Goal: Task Accomplishment & Management: Manage account settings

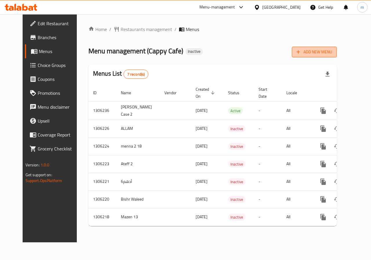
click at [332, 50] on span "Add New Menu" at bounding box center [315, 51] width 36 height 7
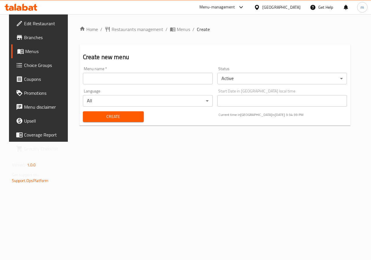
click at [169, 77] on input "text" at bounding box center [148, 79] width 130 height 12
type input "ى"
type input "M02MEN"
click at [88, 115] on span "Create" at bounding box center [114, 116] width 52 height 7
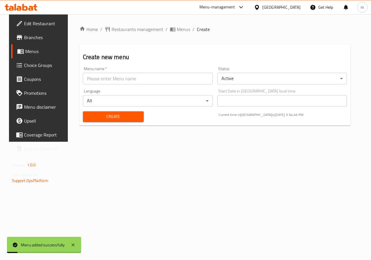
click at [26, 49] on span "Menus" at bounding box center [45, 51] width 41 height 7
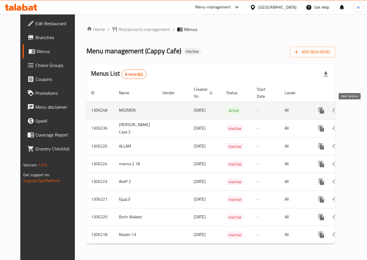
click at [356, 114] on link "enhanced table" at bounding box center [363, 111] width 14 height 14
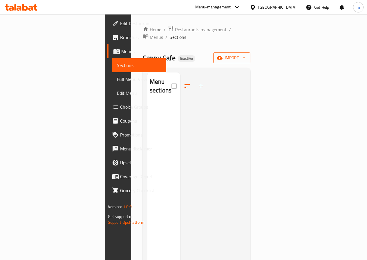
click at [246, 54] on span "import" at bounding box center [232, 57] width 28 height 7
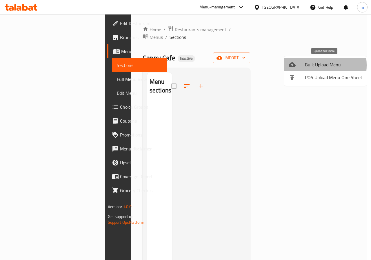
click at [306, 65] on span "Bulk Upload Menu" at bounding box center [333, 64] width 57 height 7
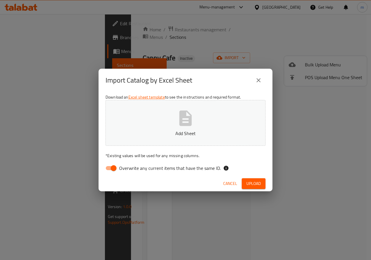
click at [115, 168] on input "Overwrite any current items that have the same ID." at bounding box center [113, 168] width 33 height 11
checkbox input "false"
click at [202, 125] on button "Add Sheet" at bounding box center [186, 123] width 160 height 46
click at [257, 186] on span "Upload" at bounding box center [253, 183] width 14 height 7
click at [198, 133] on p "Sufra-52032d20-59a0-4640-8758-12a4d9fc58a5-Menu (1).xlsx" at bounding box center [186, 133] width 142 height 7
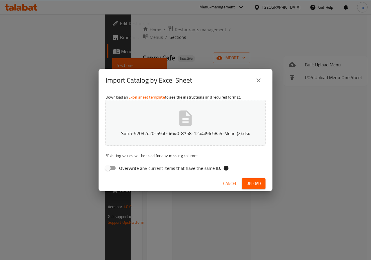
click at [259, 182] on span "Upload" at bounding box center [253, 183] width 14 height 7
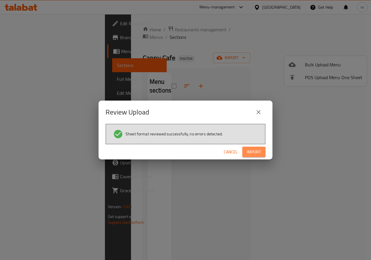
click at [249, 147] on button "Import" at bounding box center [253, 152] width 23 height 11
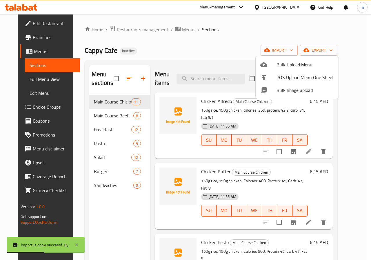
click at [101, 116] on div at bounding box center [185, 130] width 371 height 260
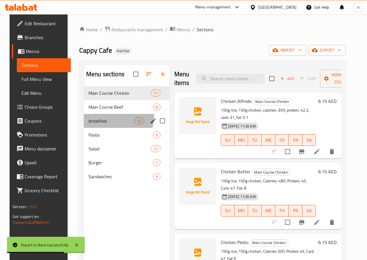
click at [101, 125] on div "breakfast 12" at bounding box center [127, 121] width 86 height 14
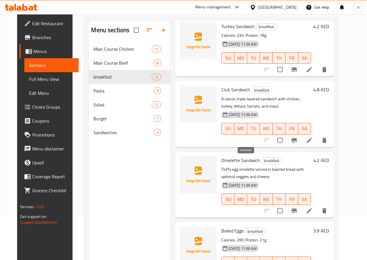
scroll to position [81, 0]
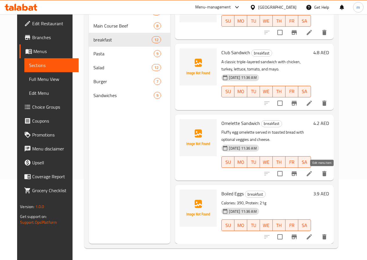
click at [313, 171] on icon at bounding box center [309, 173] width 7 height 7
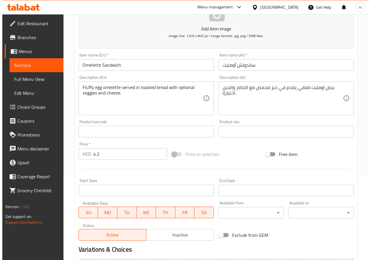
scroll to position [145, 0]
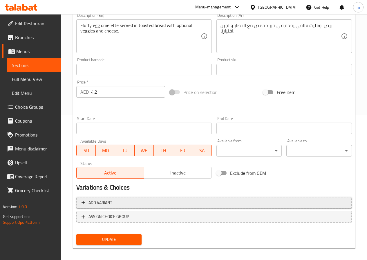
click at [124, 207] on button "Add variant" at bounding box center [213, 203] width 275 height 12
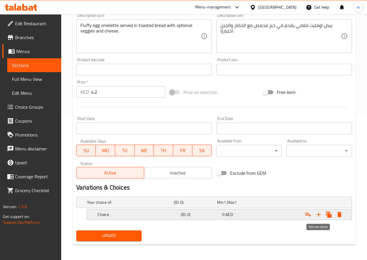
click at [319, 215] on icon "Expand" at bounding box center [318, 214] width 7 height 7
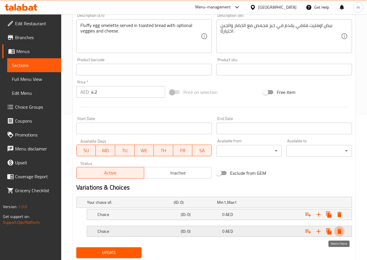
click at [341, 231] on icon "Expand" at bounding box center [339, 231] width 4 height 5
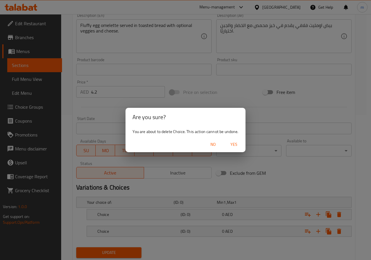
click at [209, 141] on button "No" at bounding box center [213, 144] width 19 height 11
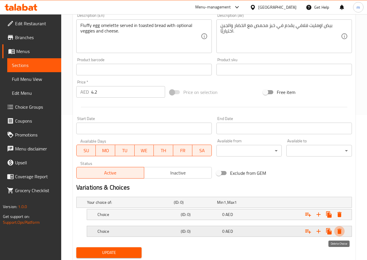
click at [340, 234] on icon "Expand" at bounding box center [339, 231] width 7 height 7
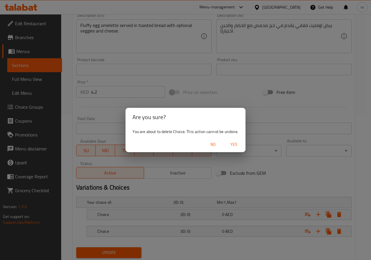
click at [233, 145] on span "Yes" at bounding box center [234, 144] width 14 height 7
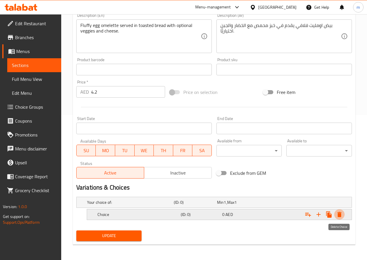
click at [341, 217] on icon "Expand" at bounding box center [339, 214] width 4 height 5
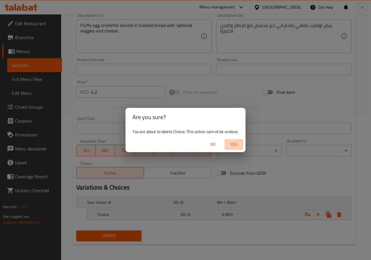
click at [233, 147] on span "Yes" at bounding box center [234, 144] width 14 height 7
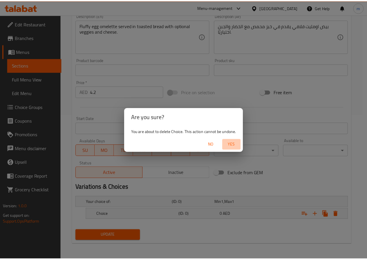
scroll to position [144, 0]
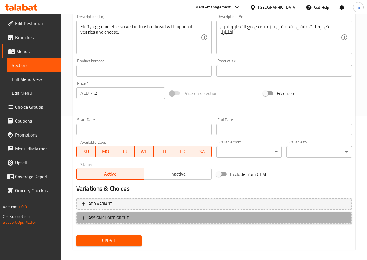
click at [142, 217] on span "ASSIGN CHOICE GROUP" at bounding box center [213, 217] width 265 height 7
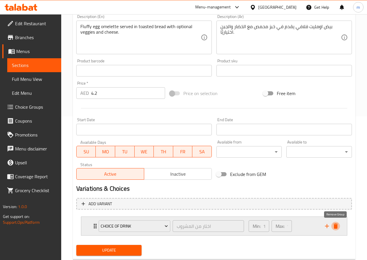
click at [334, 225] on icon "delete" at bounding box center [335, 226] width 4 height 5
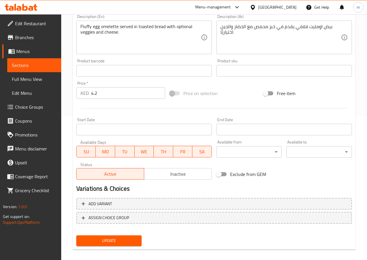
click at [21, 109] on span "Choice Groups" at bounding box center [35, 107] width 41 height 7
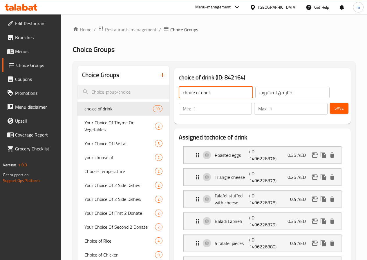
click at [195, 92] on input "choice of drink" at bounding box center [216, 93] width 74 height 12
type input "Your Choice Of :"
click at [289, 95] on input "اختار من المشروب" at bounding box center [292, 93] width 74 height 12
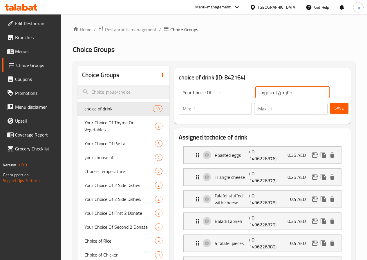
click at [289, 95] on input "اختار من المشروب" at bounding box center [292, 93] width 74 height 12
type input "h"
type input "اختيارك :"
click at [338, 106] on span "Save" at bounding box center [338, 108] width 9 height 7
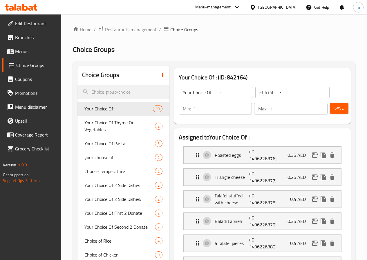
click at [276, 106] on input "1" at bounding box center [298, 109] width 58 height 12
click at [159, 78] on icon "button" at bounding box center [162, 75] width 7 height 7
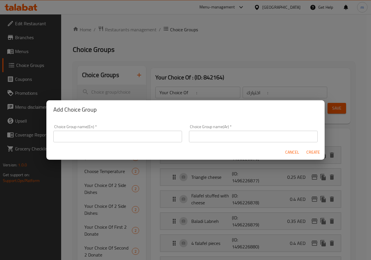
click at [120, 133] on input "text" at bounding box center [117, 137] width 129 height 12
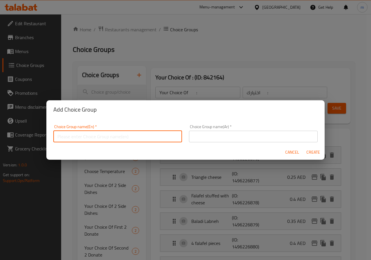
type input "Your Choice of :"
click at [262, 133] on input "text" at bounding box center [253, 137] width 129 height 12
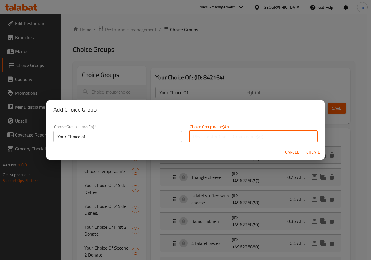
type input "اختيارك من :"
click at [311, 151] on span "Create" at bounding box center [313, 152] width 14 height 7
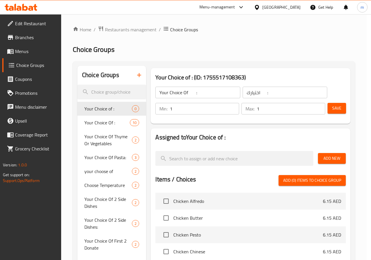
type input "Your Choice of :"
type input "اختيارك من :"
type input "0"
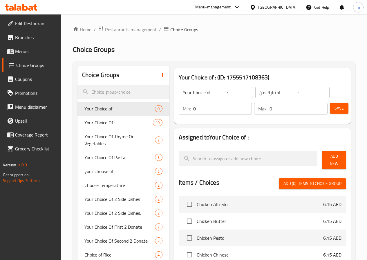
click at [333, 180] on span "Add (0) items to choice group" at bounding box center [312, 183] width 58 height 7
click at [335, 157] on span "Add New" at bounding box center [334, 160] width 15 height 14
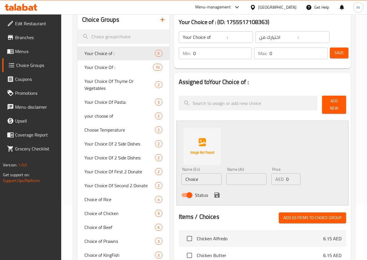
scroll to position [58, 0]
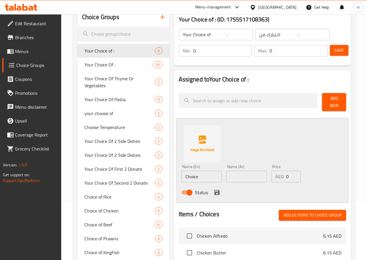
click at [184, 178] on input "Choice" at bounding box center [201, 177] width 40 height 12
type input "C"
type input "ش"
type input "Add Veggies And Cheese"
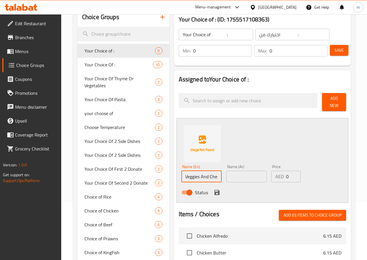
click at [227, 176] on input "text" at bounding box center [246, 177] width 40 height 12
type input "h"
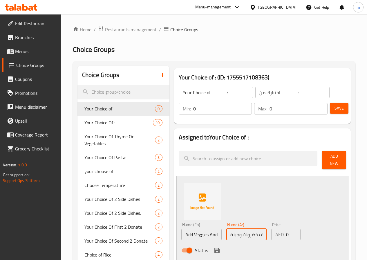
type input "اضف خضروات وجبنة"
type input "1"
click at [320, 107] on input "1" at bounding box center [298, 109] width 58 height 12
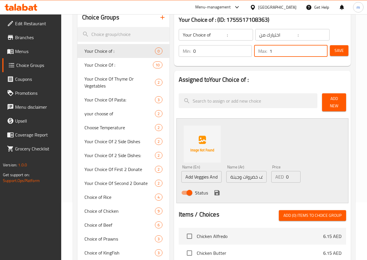
scroll to position [58, 0]
click at [214, 190] on icon "save" at bounding box center [216, 192] width 5 height 5
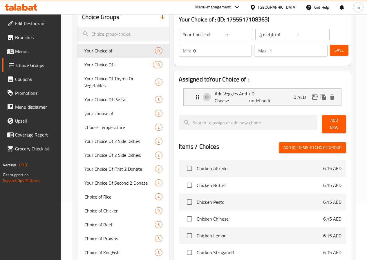
click at [338, 126] on span "Add New" at bounding box center [334, 124] width 15 height 14
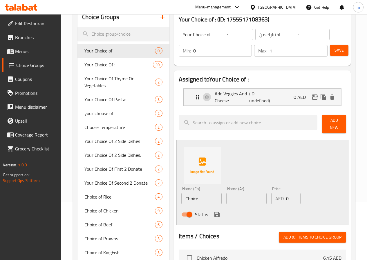
click at [181, 193] on input "Choice" at bounding box center [201, 199] width 40 height 12
type input "ص"
type input "w"
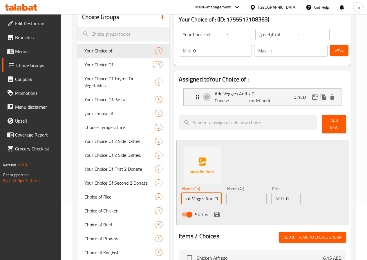
scroll to position [0, 15]
type input "Without Veggis And Cheese"
click at [240, 201] on input "text" at bounding box center [246, 199] width 40 height 12
type input "f"
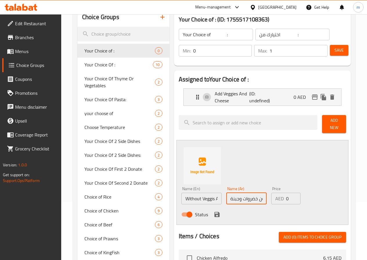
type input "بدون خضروات وجبنة"
click at [213, 211] on icon "save" at bounding box center [216, 214] width 7 height 7
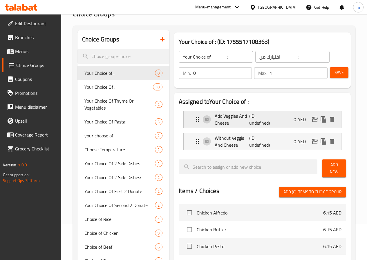
scroll to position [29, 0]
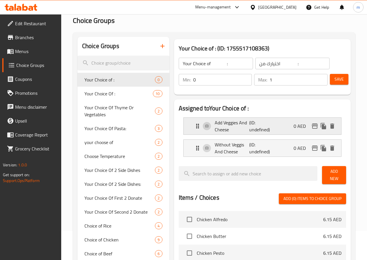
click at [231, 125] on p "Add Veggies And Cheese" at bounding box center [232, 126] width 35 height 14
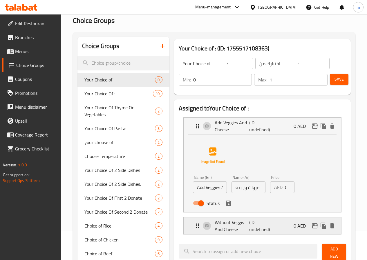
scroll to position [58, 0]
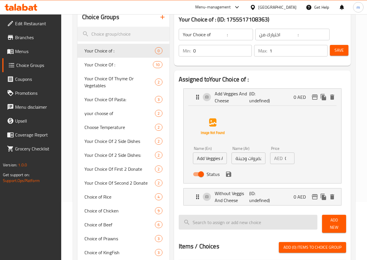
click at [254, 229] on input "search" at bounding box center [248, 222] width 139 height 15
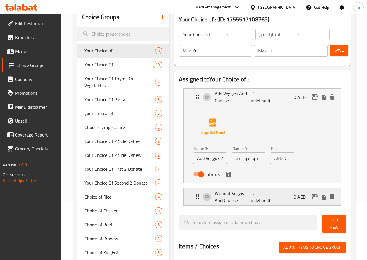
click at [255, 205] on div "Without Veggis And Cheese (ID: undefined) 0 AED" at bounding box center [264, 196] width 140 height 17
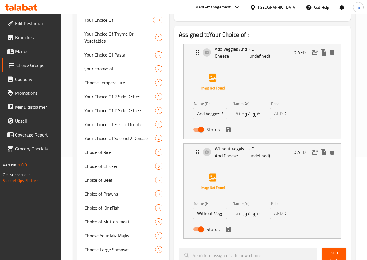
scroll to position [116, 0]
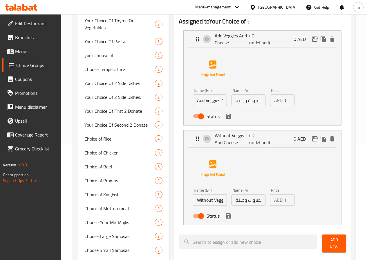
click at [193, 100] on input "Add Veggies And Cheese" at bounding box center [210, 101] width 34 height 12
drag, startPoint x: 232, startPoint y: 106, endPoint x: 231, endPoint y: 100, distance: 6.2
click at [231, 105] on nav "Add Veggies And Cheese (ID: undefined) 0 AED Name (En) WithVeggies And Cheese N…" at bounding box center [262, 128] width 167 height 204
type input "WithVeggies And Cheese"
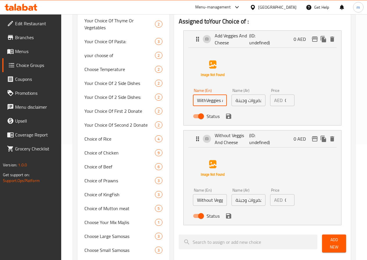
click at [231, 100] on input "اضف خضروات وجبنة" at bounding box center [248, 101] width 34 height 12
click at [244, 101] on input "اضف خضروات وجبنة" at bounding box center [248, 101] width 34 height 12
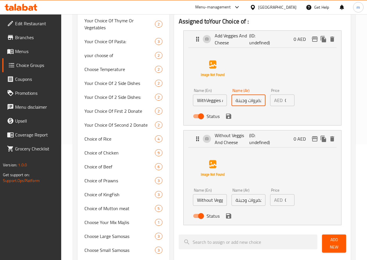
type input "مع خضروات وجبنة"
click at [193, 99] on input "WithVeggies And Cheese" at bounding box center [210, 101] width 34 height 12
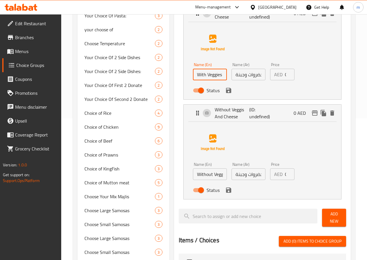
scroll to position [174, 0]
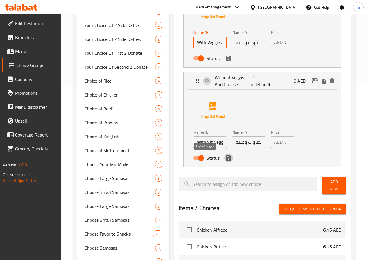
click at [225, 161] on icon "save" at bounding box center [228, 158] width 7 height 7
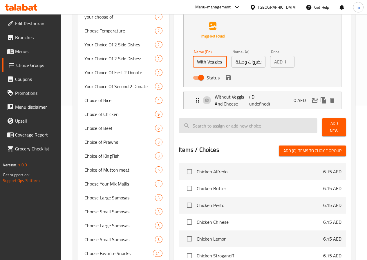
scroll to position [145, 0]
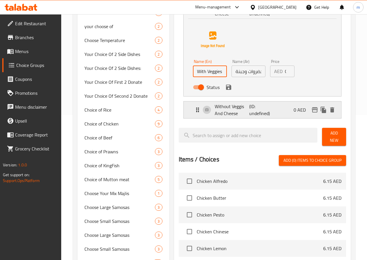
click at [215, 112] on p "Without Veggis And Cheese" at bounding box center [232, 110] width 35 height 14
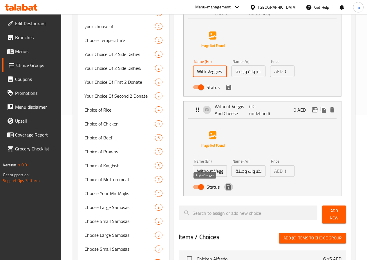
click at [226, 189] on icon "save" at bounding box center [228, 186] width 5 height 5
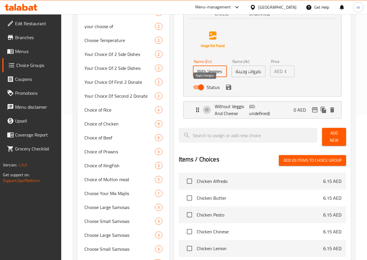
click at [226, 87] on icon "save" at bounding box center [228, 87] width 5 height 5
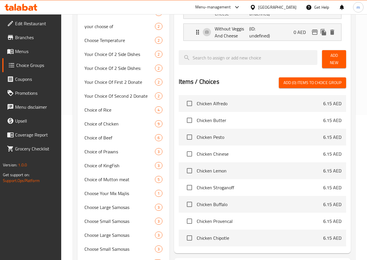
type input "With Veggies And Cheese"
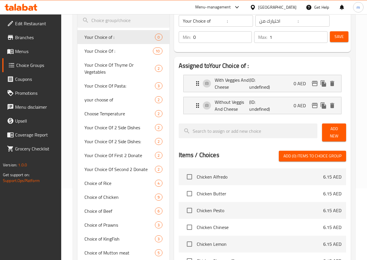
scroll to position [58, 0]
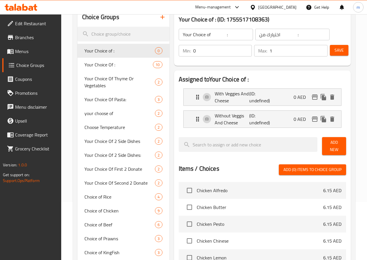
click at [340, 51] on span "Save" at bounding box center [338, 50] width 9 height 7
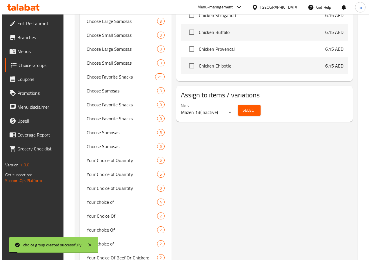
scroll to position [319, 0]
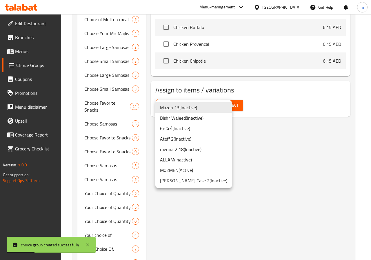
click at [191, 166] on li "M02MEN ( Active )" at bounding box center [193, 170] width 77 height 10
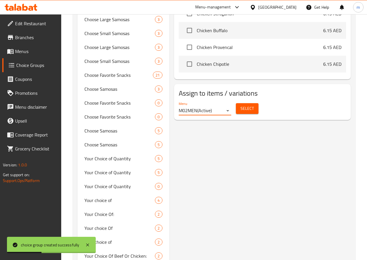
click at [236, 105] on button "Select" at bounding box center [247, 108] width 23 height 11
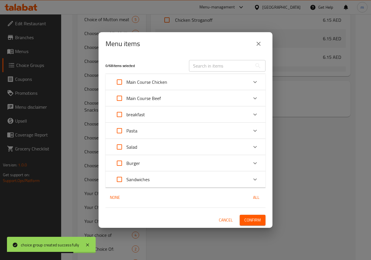
click at [199, 121] on div "breakfast" at bounding box center [181, 115] width 136 height 14
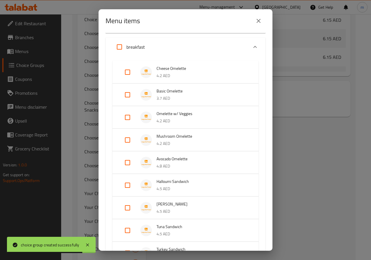
scroll to position [145, 0]
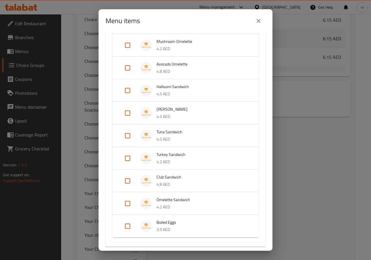
click at [177, 204] on span "Omelette Sandwich" at bounding box center [202, 199] width 90 height 7
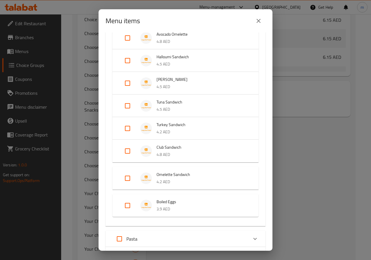
scroll to position [203, 0]
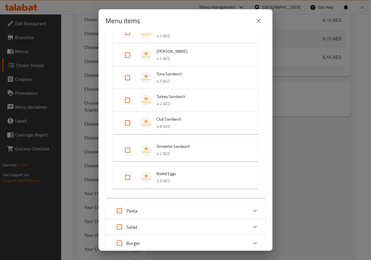
click at [130, 148] on input "Expand" at bounding box center [128, 150] width 14 height 14
checkbox input "true"
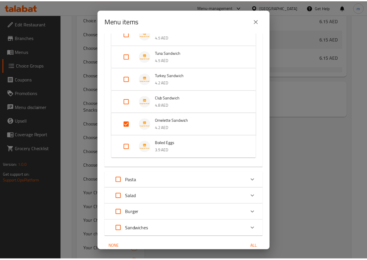
scroll to position [251, 0]
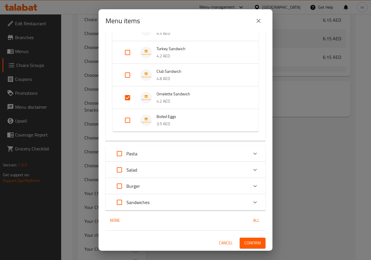
click at [257, 242] on button "Confirm" at bounding box center [253, 243] width 26 height 11
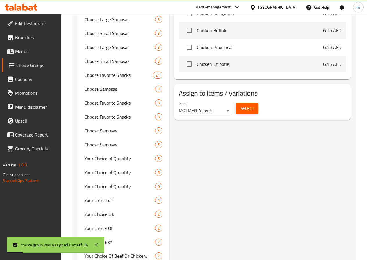
click at [21, 51] on span "Menus" at bounding box center [35, 51] width 41 height 7
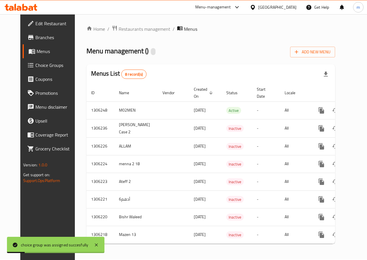
scroll to position [5, 0]
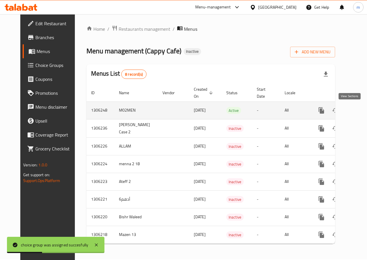
click at [360, 108] on icon "enhanced table" at bounding box center [363, 110] width 7 height 7
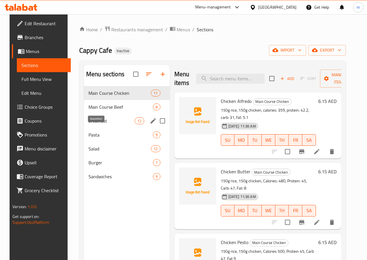
click at [92, 124] on span "breakfast" at bounding box center [111, 120] width 46 height 7
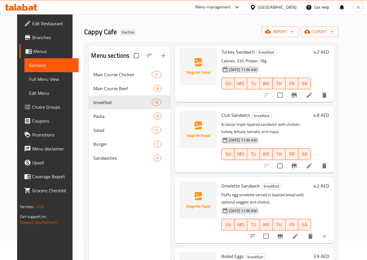
scroll to position [29, 0]
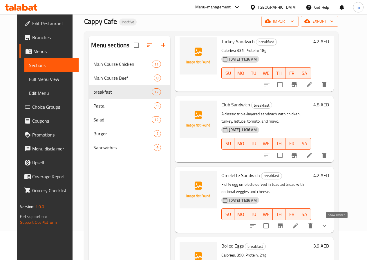
click at [328, 224] on icon "show more" at bounding box center [324, 225] width 7 height 7
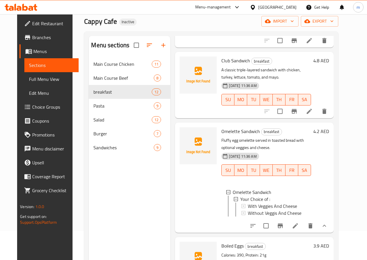
scroll to position [593, 0]
click at [298, 226] on icon at bounding box center [295, 225] width 5 height 5
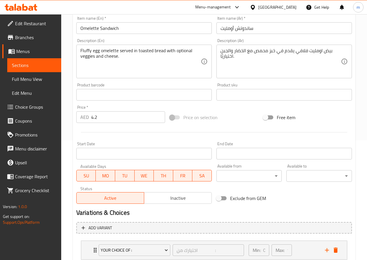
scroll to position [159, 0]
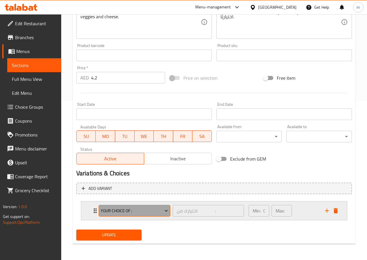
click at [169, 206] on button "Your Choice of :" at bounding box center [135, 211] width 72 height 12
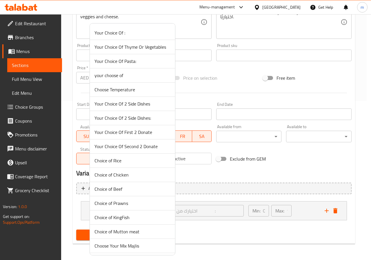
click at [210, 188] on div at bounding box center [185, 130] width 371 height 260
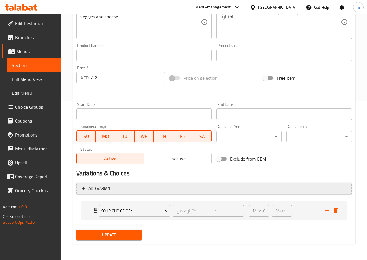
click at [174, 188] on span "Add variant" at bounding box center [213, 188] width 265 height 7
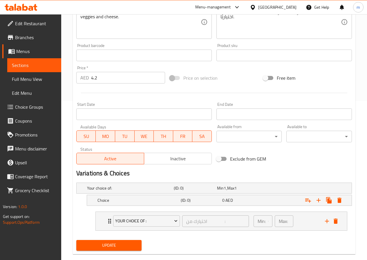
click at [174, 188] on h5 "(ID: 0)" at bounding box center [194, 188] width 41 height 6
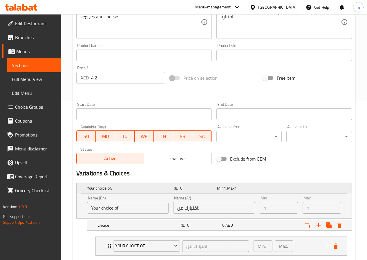
click at [188, 192] on div "(ID: 0)" at bounding box center [194, 188] width 43 height 8
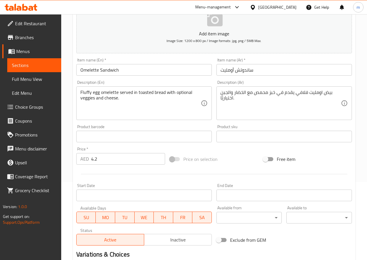
scroll to position [170, 0]
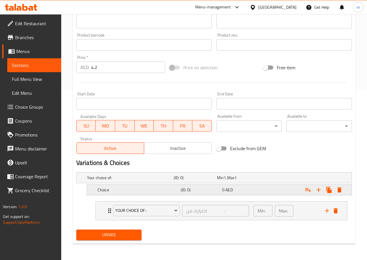
click at [162, 184] on div "Choice (ID: 0) 0 AED" at bounding box center [216, 177] width 260 height 13
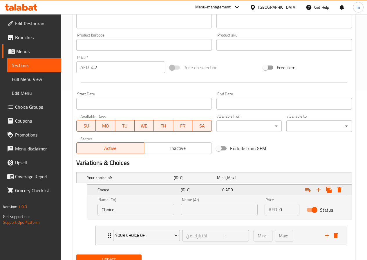
click at [163, 194] on div "Choice" at bounding box center [137, 190] width 83 height 8
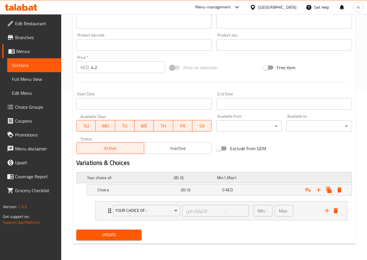
click at [175, 177] on h5 "(ID: 0)" at bounding box center [194, 178] width 41 height 6
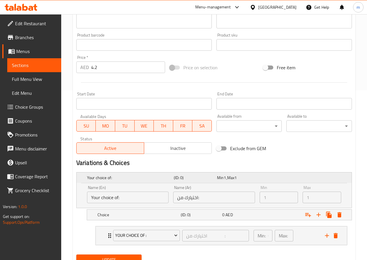
click at [175, 177] on h5 "(ID: 0)" at bounding box center [194, 178] width 41 height 6
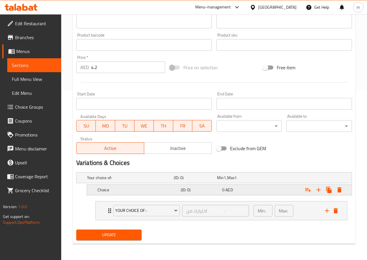
click at [336, 210] on icon "delete" at bounding box center [335, 210] width 4 height 5
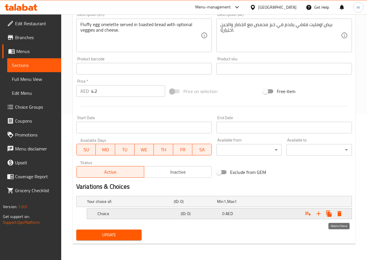
scroll to position [146, 0]
click at [262, 199] on div "Your choice of: (ID: 0) Min 1 , Max 1" at bounding box center [216, 201] width 260 height 13
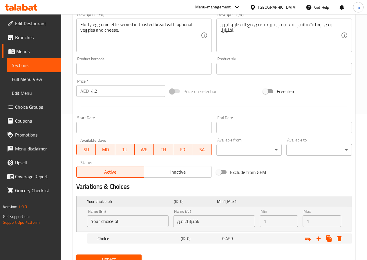
scroll to position [170, 0]
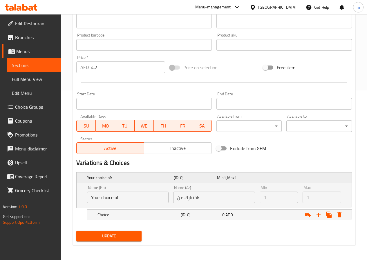
click at [259, 180] on div "Your choice of: (ID: 0) Min 1 , Max 1" at bounding box center [216, 177] width 260 height 13
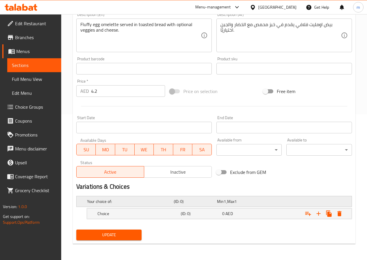
scroll to position [146, 0]
click at [33, 82] on span "Full Menu View" at bounding box center [34, 79] width 45 height 7
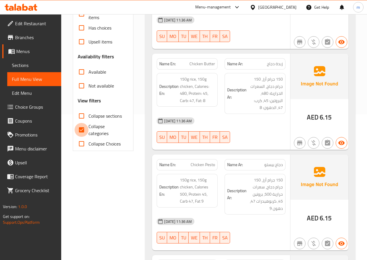
click at [82, 132] on input "Collapse categories" at bounding box center [82, 130] width 14 height 14
checkbox input "false"
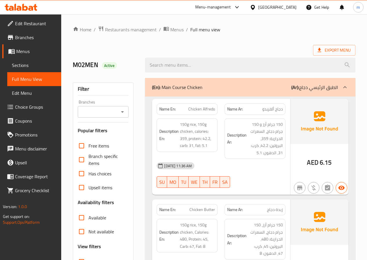
click at [347, 87] on icon at bounding box center [344, 87] width 7 height 7
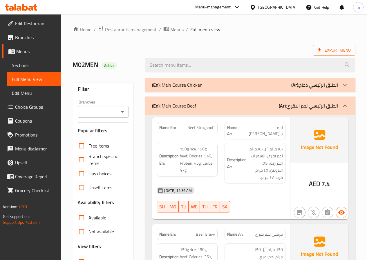
click at [303, 103] on p "(Ar): الطبق الرئيسي لحم البقري" at bounding box center [308, 105] width 59 height 7
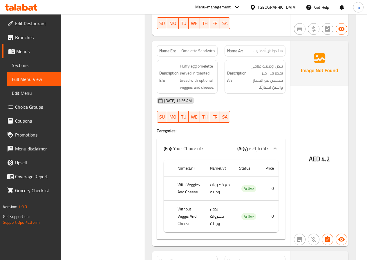
scroll to position [986, 0]
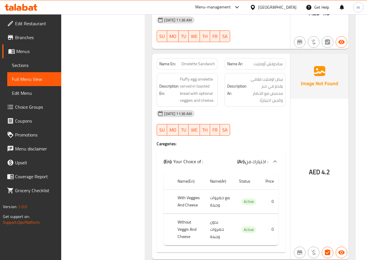
click at [37, 77] on span "Full Menu View" at bounding box center [34, 79] width 45 height 7
click at [33, 35] on span "Branches" at bounding box center [35, 37] width 41 height 7
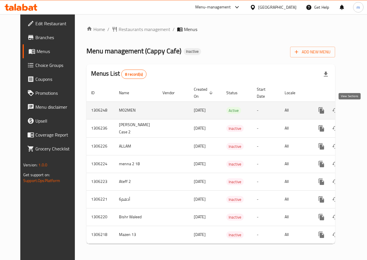
click at [360, 111] on icon "enhanced table" at bounding box center [363, 110] width 7 height 7
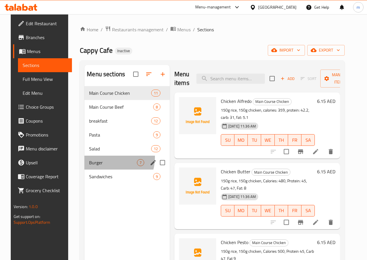
click at [100, 166] on div "Burger 7" at bounding box center [126, 163] width 85 height 14
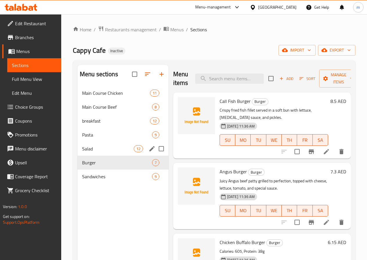
drag, startPoint x: 99, startPoint y: 159, endPoint x: 104, endPoint y: 157, distance: 4.7
click at [99, 152] on span "Salad" at bounding box center [108, 148] width 52 height 7
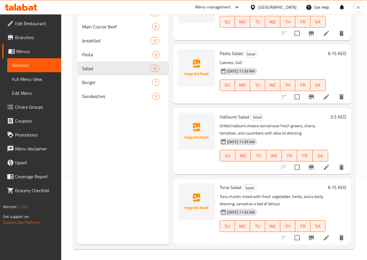
scroll to position [81, 0]
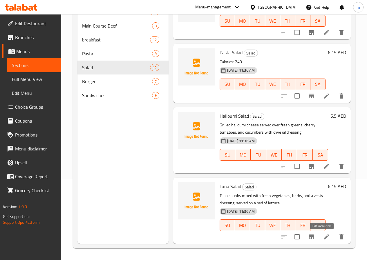
click at [323, 236] on icon at bounding box center [326, 236] width 7 height 7
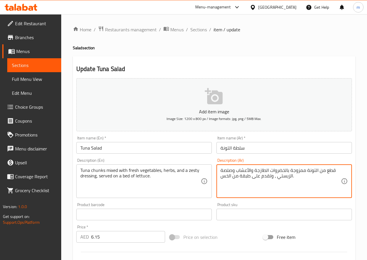
click at [236, 177] on textarea "قطع من التونة ممزوجة بالخضروات الطازجة والأعشاب وصلصة الزيستي ، وتقدم على طبقة …" at bounding box center [280, 182] width 120 height 28
click at [245, 177] on textarea "قطع من التونة ممزوجة بالخضروات الطازجة والأعشاب وصلصة الزيستي ، وتقدم على طبقة …" at bounding box center [280, 182] width 120 height 28
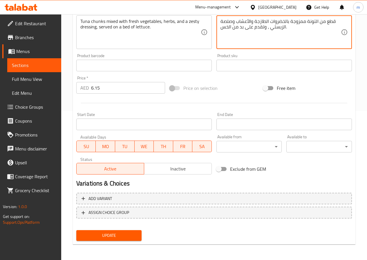
scroll to position [150, 0]
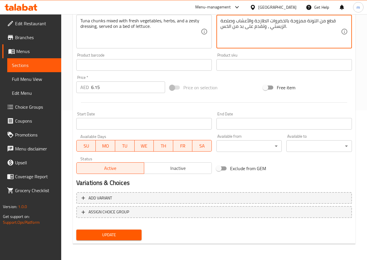
type textarea "قطع من التونة ممزوجة بالخضروات الطازجة والأعشاب وصلصة الزيستي ، وتقدم على بد من…"
click at [133, 233] on span "Update" at bounding box center [109, 234] width 56 height 7
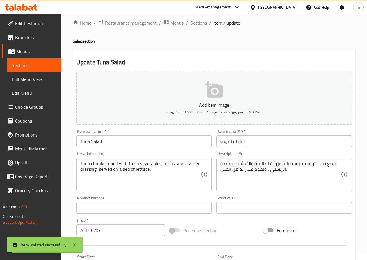
scroll to position [5, 0]
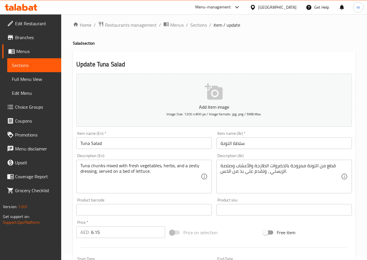
click at [28, 90] on span "Edit Menu" at bounding box center [34, 93] width 45 height 7
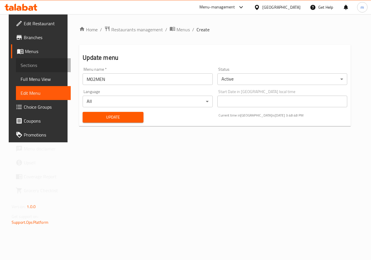
click at [39, 69] on link "Sections" at bounding box center [43, 65] width 55 height 14
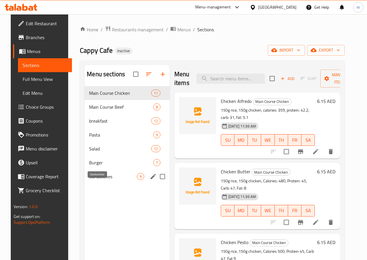
click at [100, 180] on span "Sandwiches" at bounding box center [113, 176] width 48 height 7
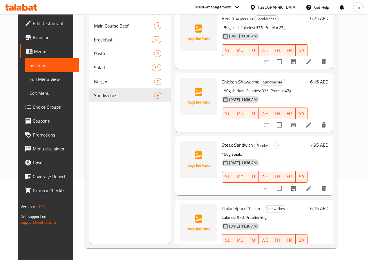
scroll to position [14, 0]
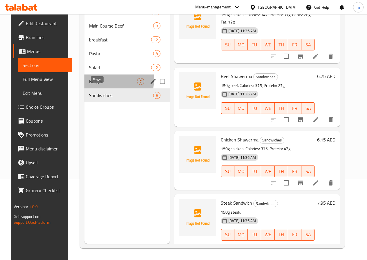
click at [92, 85] on span "Burger" at bounding box center [113, 81] width 48 height 7
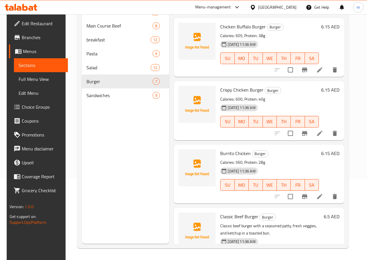
scroll to position [145, 0]
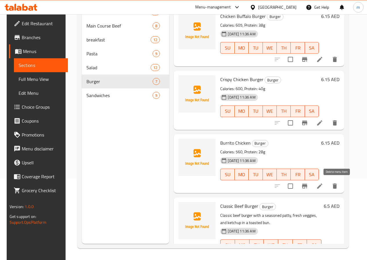
click at [338, 182] on button "delete" at bounding box center [335, 186] width 14 height 14
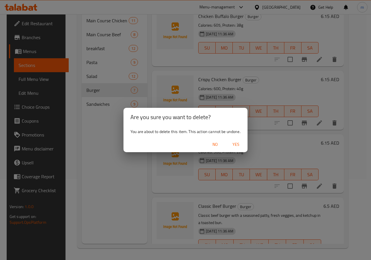
click at [210, 215] on div "Are you sure you want to delete? You are about to delete this item. This action…" at bounding box center [185, 130] width 371 height 260
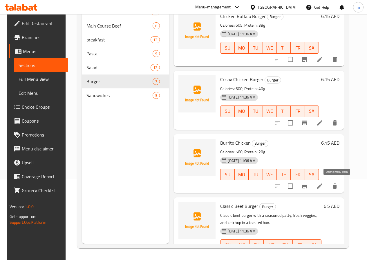
click at [335, 187] on icon "delete" at bounding box center [334, 186] width 7 height 7
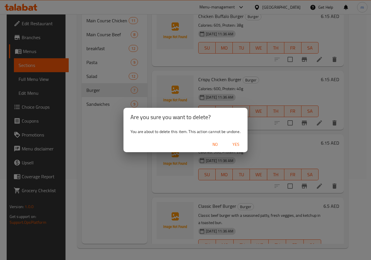
click at [241, 142] on span "Yes" at bounding box center [236, 144] width 14 height 7
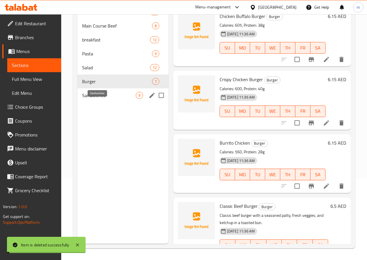
click at [96, 99] on span "Sandwiches" at bounding box center [109, 95] width 54 height 7
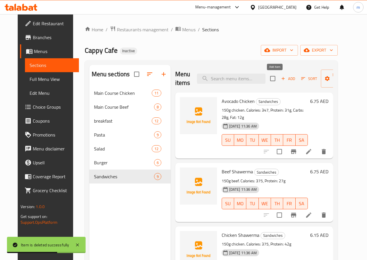
click at [280, 81] on span "Add" at bounding box center [288, 78] width 16 height 7
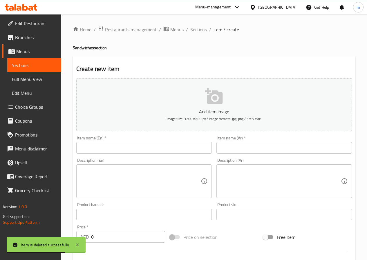
click at [164, 153] on input "text" at bounding box center [143, 148] width 135 height 12
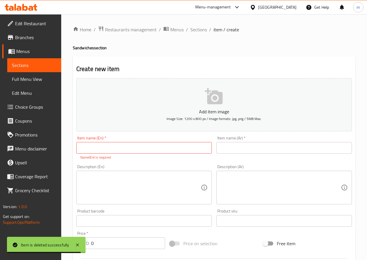
click at [132, 150] on input "text" at bounding box center [143, 148] width 135 height 12
paste input "Burrito Chicken"
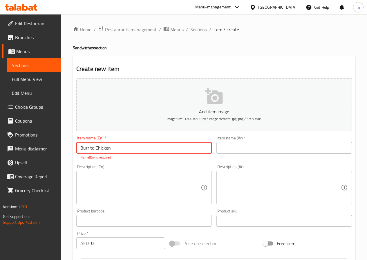
type input "Burrito Chicken"
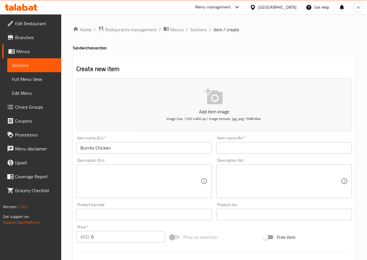
click at [251, 146] on input "text" at bounding box center [283, 148] width 135 height 12
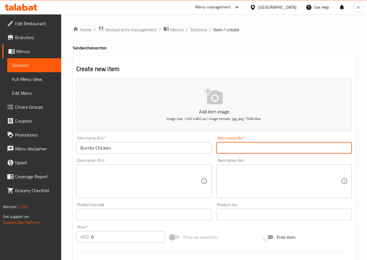
paste input "بوريتو الدجاج"
type input "بوريتو الدجاج"
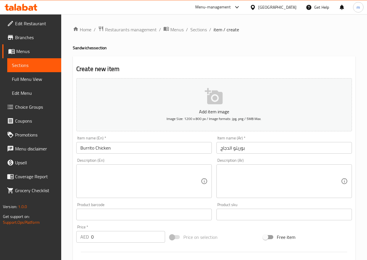
click at [159, 182] on textarea at bounding box center [140, 182] width 120 height 28
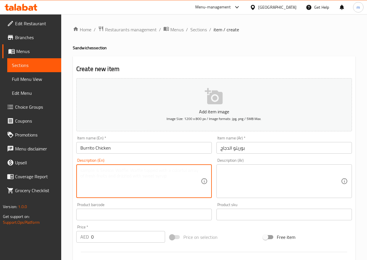
paste textarea "Calories: 560, Protein: 28g"
type textarea "Calories: 560, Protein: 28g"
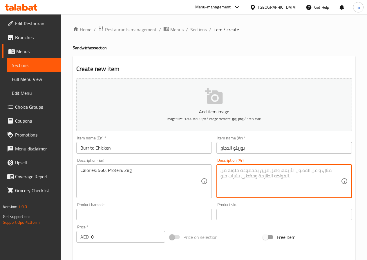
click at [251, 168] on textarea at bounding box center [280, 182] width 120 height 28
paste textarea "السعرات الحرارية: 560، البروتين: 28 جرام"
type textarea "السعرات الحرارية: 560، البروتين: 28 جرام"
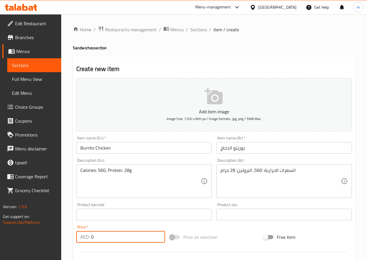
click at [131, 235] on input "0" at bounding box center [128, 237] width 74 height 12
paste input "6.15"
type input "06.15"
click at [131, 235] on input "06.15" at bounding box center [128, 237] width 74 height 12
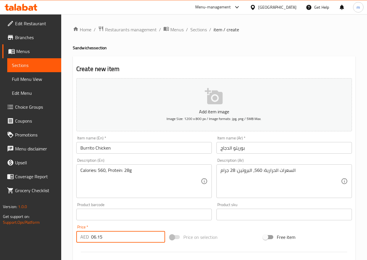
click at [131, 235] on input "06.15" at bounding box center [128, 237] width 74 height 12
paste input "6.15"
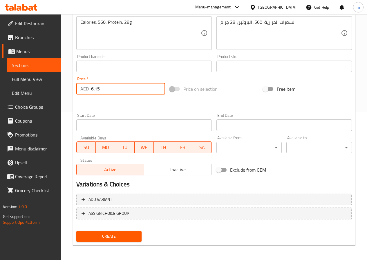
scroll to position [150, 0]
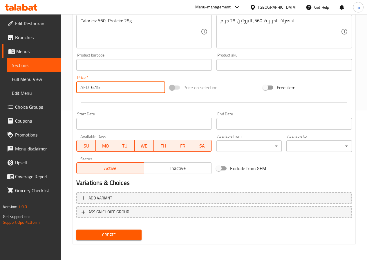
type input "6.15"
click at [119, 234] on span "Create" at bounding box center [109, 234] width 56 height 7
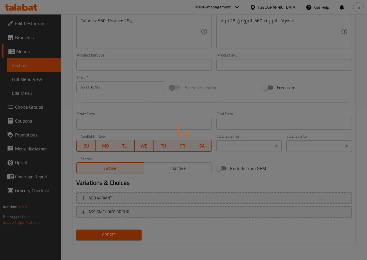
type input "0"
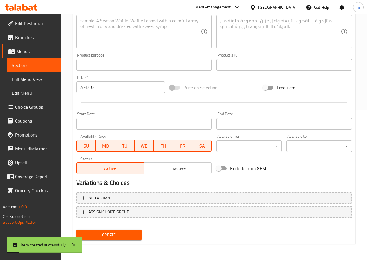
click at [26, 63] on span "Sections" at bounding box center [34, 65] width 45 height 7
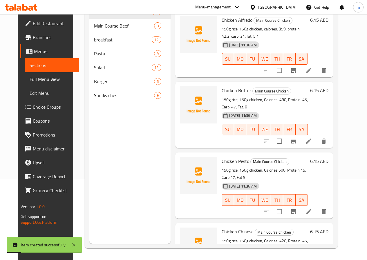
scroll to position [81, 0]
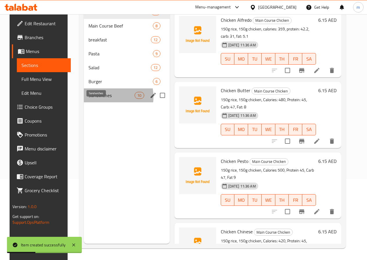
click at [98, 99] on span "Sandwiches" at bounding box center [111, 95] width 46 height 7
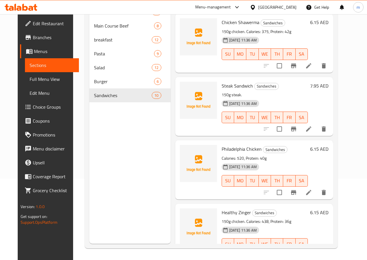
scroll to position [165, 0]
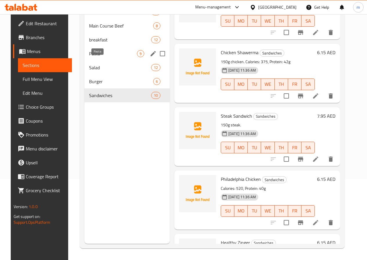
click at [90, 57] on span "Pasta" at bounding box center [113, 53] width 48 height 7
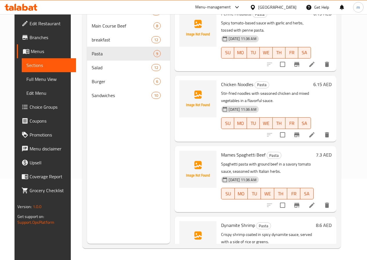
scroll to position [398, 0]
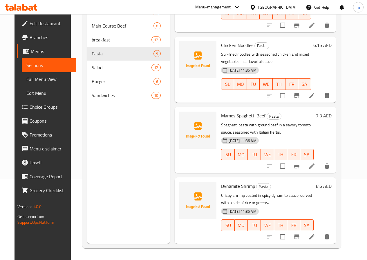
click at [315, 239] on icon at bounding box center [311, 236] width 7 height 7
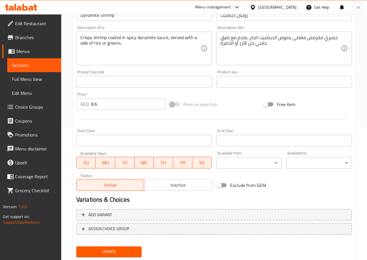
scroll to position [150, 0]
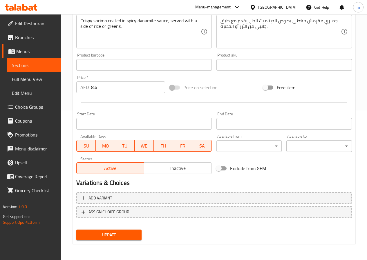
click at [33, 106] on span "Choice Groups" at bounding box center [35, 107] width 41 height 7
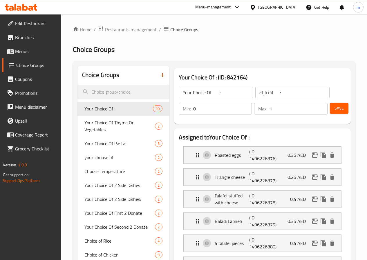
click at [155, 79] on button "button" at bounding box center [162, 75] width 14 height 14
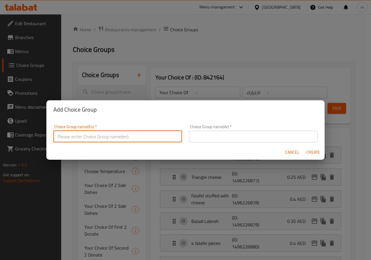
click at [137, 135] on input "text" at bounding box center [117, 137] width 129 height 12
type input "Your Choice of :"
click at [205, 136] on input "text" at bounding box center [253, 137] width 129 height 12
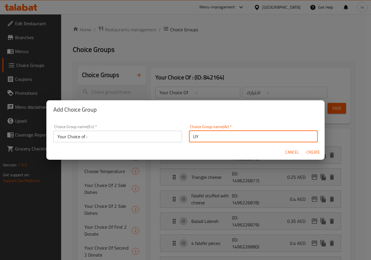
type input "U"
type input "Your Choice Of :"
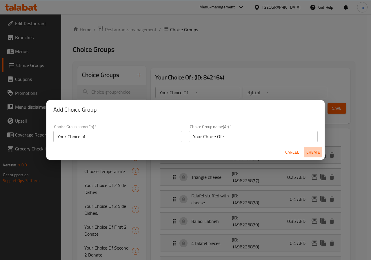
click at [312, 148] on button "Create" at bounding box center [313, 152] width 19 height 11
type input "Your Choice of :"
type input "Your Choice Of :"
type input "0"
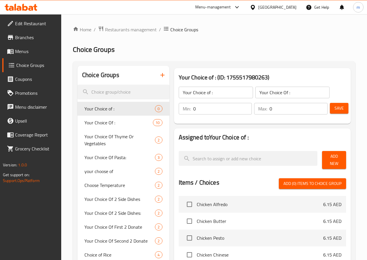
click at [336, 159] on span "Add New" at bounding box center [334, 160] width 15 height 14
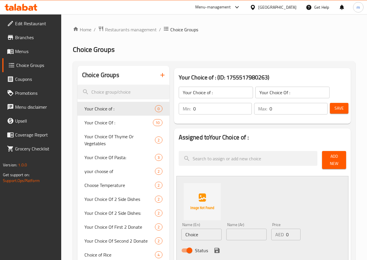
click at [181, 235] on input "Choice" at bounding box center [201, 235] width 40 height 12
click at [183, 232] on input "Choice" at bounding box center [201, 235] width 40 height 12
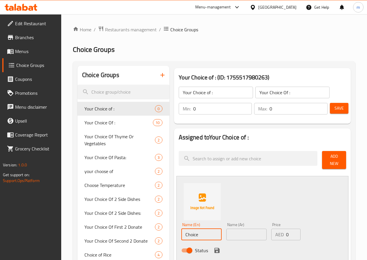
type input "S"
type input "R"
click at [188, 231] on input "Side Die" at bounding box center [201, 235] width 40 height 12
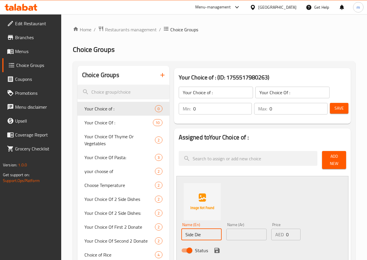
paste input "dishes"
type input "Side dishe Rice"
click at [241, 245] on div "Status" at bounding box center [246, 251] width 135 height 16
click at [244, 231] on input "text" at bounding box center [246, 235] width 40 height 12
type input "'"
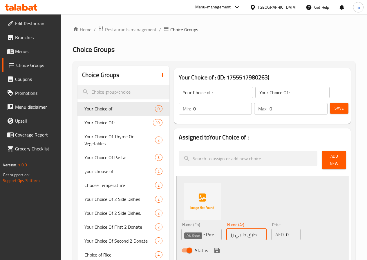
type input "طبق جانبي رز"
click at [214, 248] on icon "save" at bounding box center [216, 250] width 5 height 5
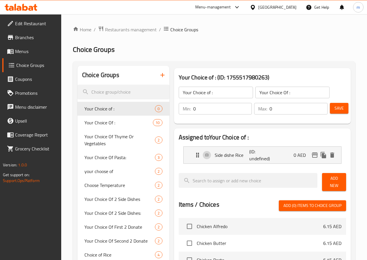
click at [339, 179] on span "Add New" at bounding box center [334, 182] width 15 height 14
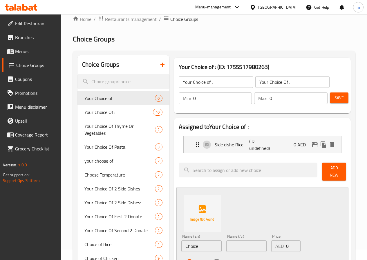
scroll to position [29, 0]
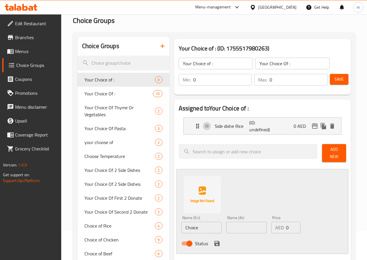
click at [185, 229] on input "Choice" at bounding box center [201, 228] width 40 height 12
type input "ب"
paste input "Side dishes"
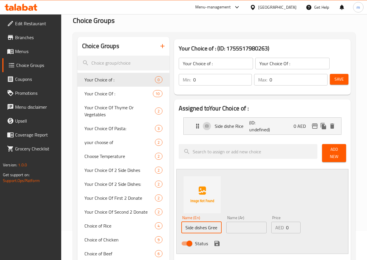
click at [203, 224] on input "Side dishes Greens" at bounding box center [201, 228] width 40 height 12
type input "Side dishes Greens"
click at [226, 225] on input "text" at bounding box center [246, 228] width 40 height 12
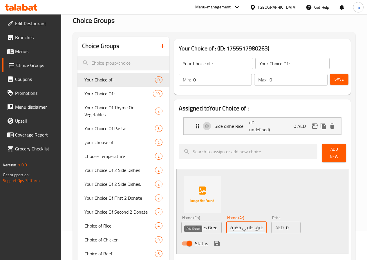
type input "طبق جانبي خضرة"
click at [213, 240] on icon "save" at bounding box center [216, 243] width 7 height 7
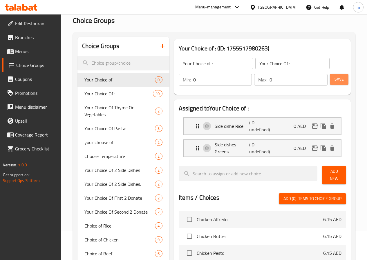
click at [341, 80] on span "Save" at bounding box center [338, 79] width 9 height 7
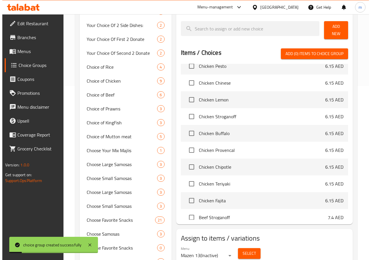
scroll to position [87, 0]
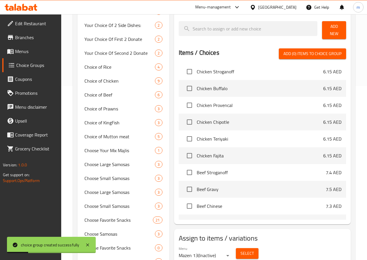
click at [216, 251] on div "Menu [PERSON_NAME] 13 ( Inactive )" at bounding box center [204, 253] width 57 height 19
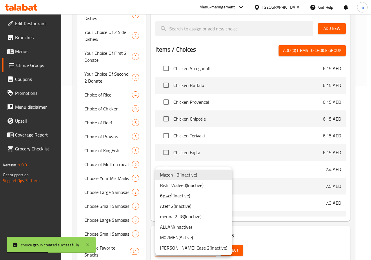
click at [176, 240] on li "M02MEN ( Active )" at bounding box center [193, 237] width 77 height 10
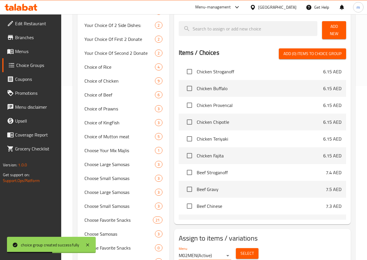
click at [240, 251] on span "Select" at bounding box center [246, 253] width 13 height 7
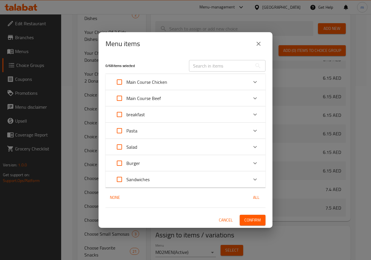
click at [156, 135] on div "Pasta" at bounding box center [181, 131] width 136 height 14
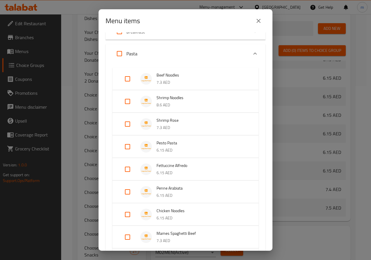
scroll to position [145, 0]
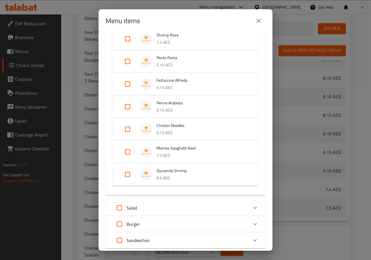
click at [205, 177] on p "8.6 AED" at bounding box center [202, 178] width 90 height 7
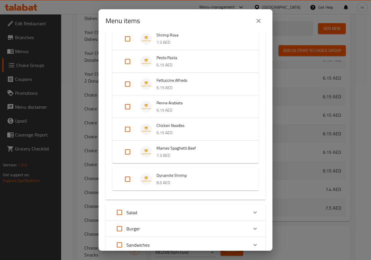
scroll to position [174, 0]
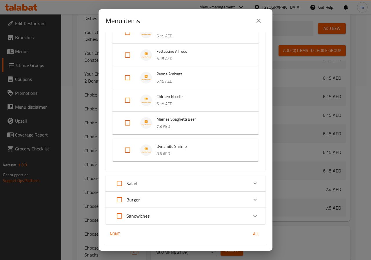
click at [127, 147] on input "Expand" at bounding box center [128, 150] width 14 height 14
checkbox input "true"
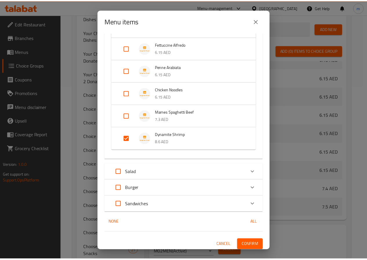
scroll to position [183, 0]
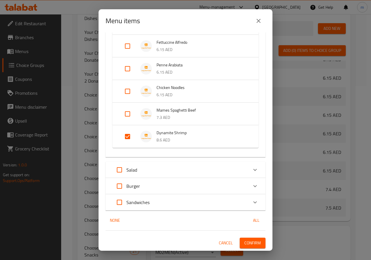
click at [250, 248] on button "Confirm" at bounding box center [253, 243] width 26 height 11
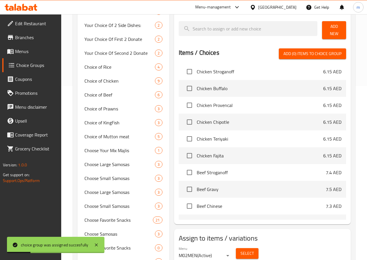
click at [28, 65] on span "Choice Groups" at bounding box center [36, 65] width 40 height 7
click at [28, 54] on span "Menus" at bounding box center [35, 51] width 41 height 7
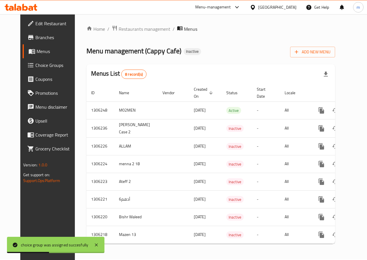
scroll to position [5, 0]
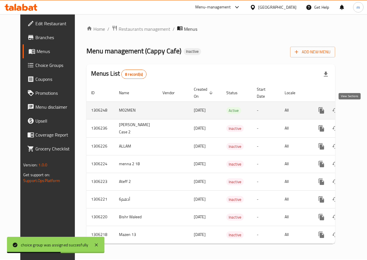
click at [356, 110] on link "enhanced table" at bounding box center [363, 111] width 14 height 14
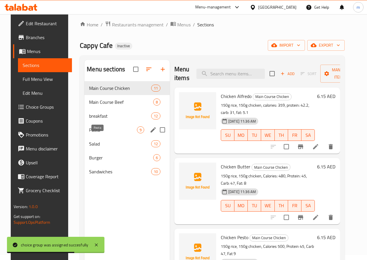
click at [94, 133] on span "Pasta" at bounding box center [113, 129] width 48 height 7
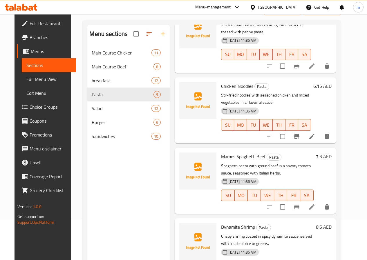
scroll to position [81, 0]
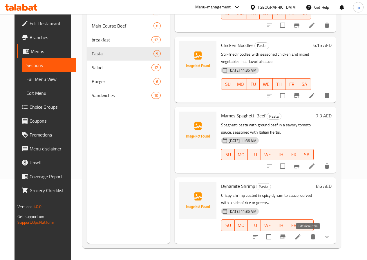
click at [301, 236] on icon at bounding box center [297, 236] width 7 height 7
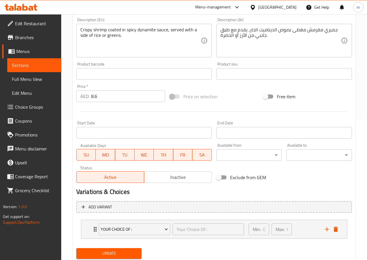
scroll to position [130, 0]
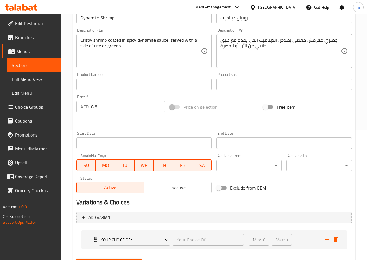
click at [33, 81] on span "Full Menu View" at bounding box center [34, 79] width 45 height 7
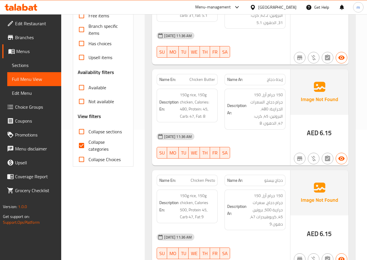
click at [93, 151] on span "Collapse categories" at bounding box center [106, 146] width 36 height 14
click at [88, 151] on input "Collapse categories" at bounding box center [82, 146] width 14 height 14
checkbox input "false"
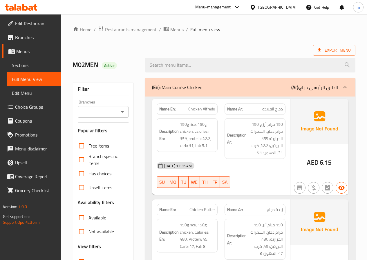
click at [295, 88] on b "(Ar):" at bounding box center [295, 87] width 8 height 9
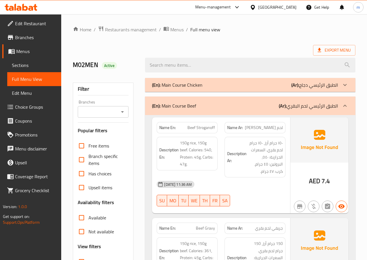
click at [299, 107] on p "(Ar): الطبق الرئيسي لحم البقري" at bounding box center [308, 105] width 59 height 7
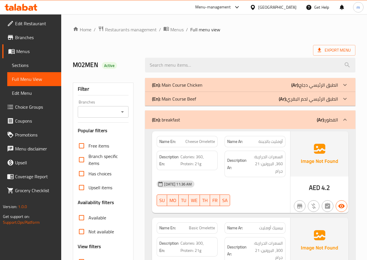
click at [305, 119] on div "(En): breakfast (Ar): الفطور" at bounding box center [245, 119] width 186 height 7
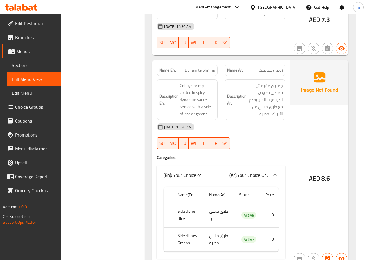
scroll to position [899, 0]
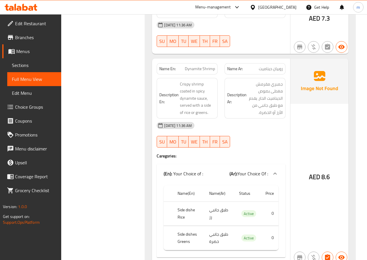
click at [36, 65] on span "Sections" at bounding box center [34, 65] width 45 height 7
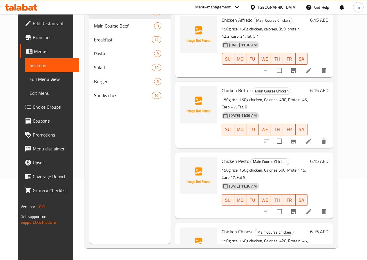
scroll to position [81, 0]
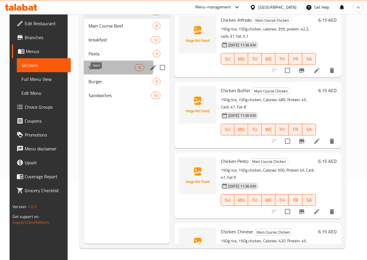
click at [90, 71] on span "Salad" at bounding box center [111, 67] width 46 height 7
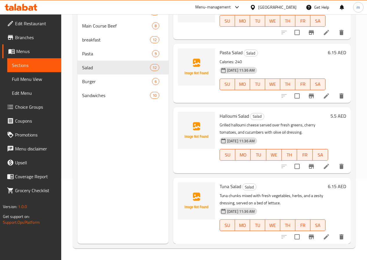
scroll to position [414, 0]
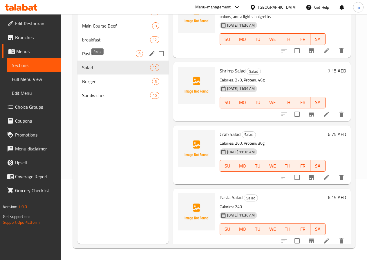
click at [101, 57] on span "Pasta" at bounding box center [109, 53] width 54 height 7
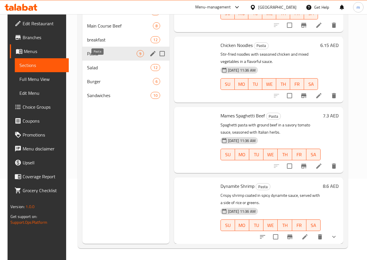
scroll to position [398, 0]
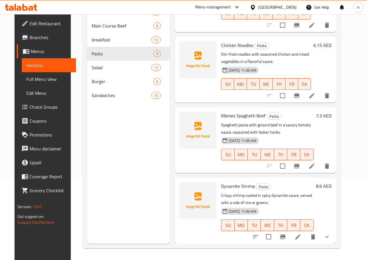
click at [306, 241] on li at bounding box center [298, 237] width 16 height 10
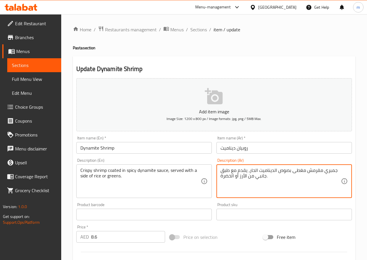
click at [225, 169] on textarea "جمبري مقرمش مغطى بصوص الديناميت الحار، يقدم مع طبق جانبي من الأرز أو الخضرة." at bounding box center [280, 182] width 120 height 28
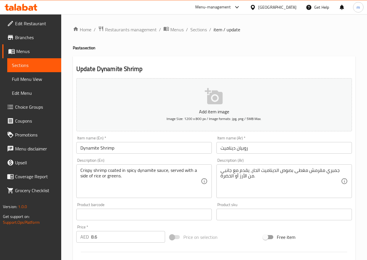
click at [217, 168] on div "جمبري مقرمش مغطى بصوص الديناميت الحار، يقدم مع جانبي من الأرز أو الخضرة. Descri…" at bounding box center [283, 181] width 135 height 34
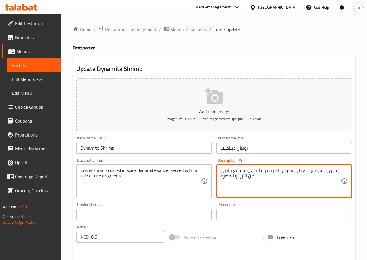
click at [217, 170] on div "جمبري مقرمش مغطى بصوص الديناميت الحار، يقدم مع جانبي من الأرز أو الخضرة. Descri…" at bounding box center [283, 181] width 135 height 34
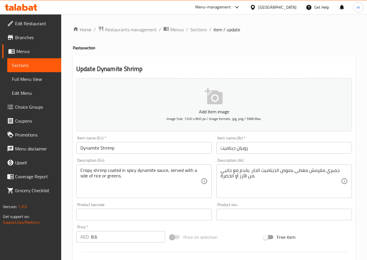
click at [219, 171] on div "جمبري مقرمش مغطى بصوص الديناميت الحار، يقدم مع جانبي من الأرز أو الخضرة. Descri…" at bounding box center [283, 181] width 135 height 34
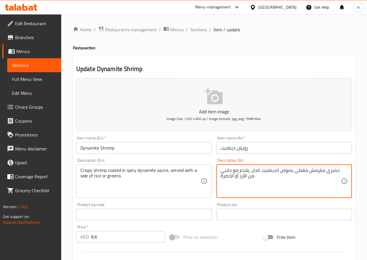
click at [224, 171] on textarea "جمبري مقرمش مغطى بصوص الديناميت الحار، يقدم مع جانبي من الأرز أو الخضرة." at bounding box center [280, 182] width 120 height 28
click at [222, 170] on textarea "جمبري مقرمش مغطى بصوص الديناميت الحار، يقدم مع جانبي من الأرز أو الخضرة." at bounding box center [280, 182] width 120 height 28
click at [223, 171] on textarea "جمبري مقرمش مغطى بصوص الديناميت الحار، يقدم مع جانبي من الأرز أو الخضرة." at bounding box center [280, 182] width 120 height 28
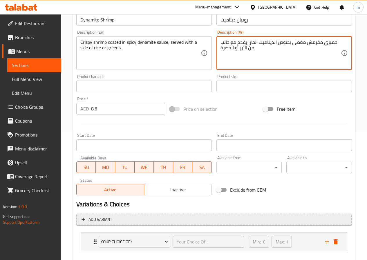
scroll to position [145, 0]
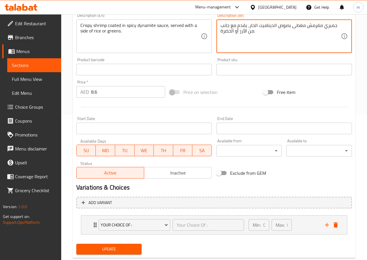
type textarea "جمبري مقرمش مغطى بصوص الديناميت الحار، يقدم مع جانب من الأرز أو الخضرة."
click at [124, 251] on span "Update" at bounding box center [109, 249] width 56 height 7
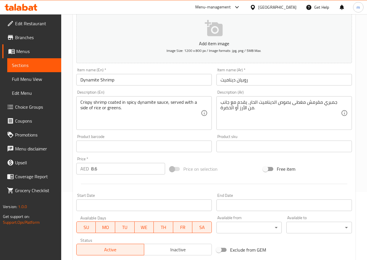
scroll to position [58, 0]
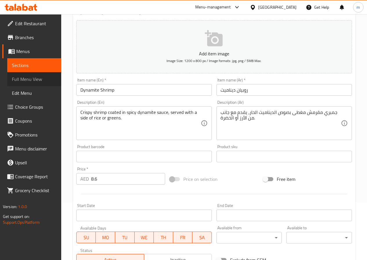
click at [33, 76] on span "Full Menu View" at bounding box center [34, 79] width 45 height 7
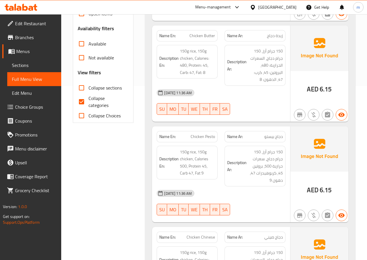
scroll to position [203, 0]
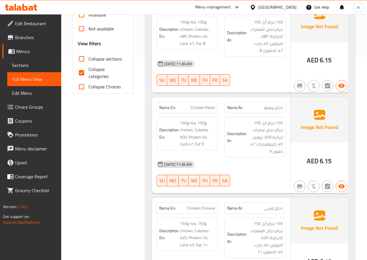
click at [95, 76] on span "Collapse categories" at bounding box center [106, 73] width 36 height 14
click at [88, 76] on input "Collapse categories" at bounding box center [82, 73] width 14 height 14
checkbox input "false"
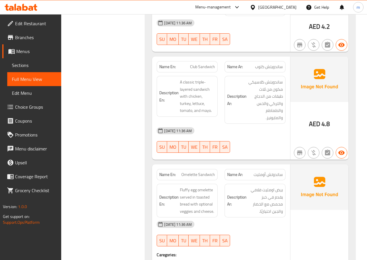
scroll to position [2784, 0]
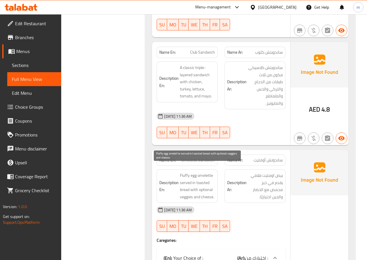
click at [193, 184] on span "Fluffy egg omelette served in toasted bread with optional veggies and cheese." at bounding box center [197, 186] width 35 height 28
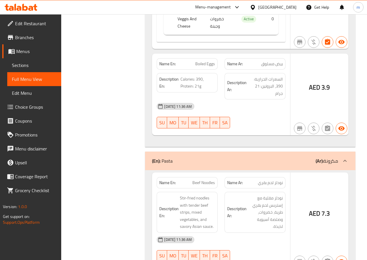
scroll to position [3132, 0]
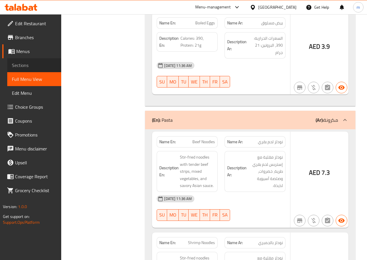
click at [26, 66] on span "Sections" at bounding box center [34, 65] width 45 height 7
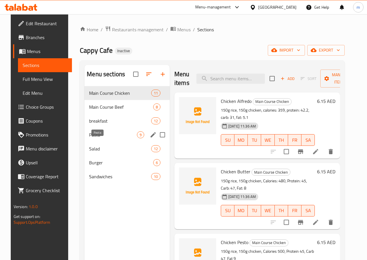
click at [99, 138] on span "Pasta" at bounding box center [113, 134] width 48 height 7
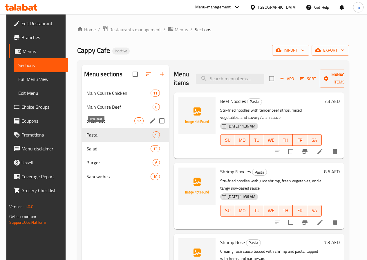
click at [93, 124] on span "breakfast" at bounding box center [110, 120] width 48 height 7
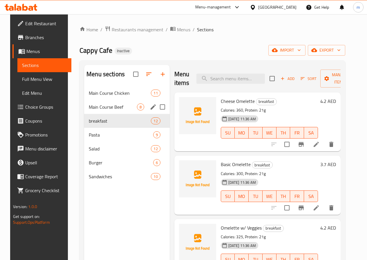
click at [96, 110] on span "Main Course Beef" at bounding box center [113, 107] width 48 height 7
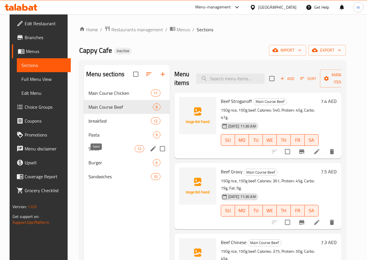
click at [97, 152] on span "Salad" at bounding box center [111, 148] width 46 height 7
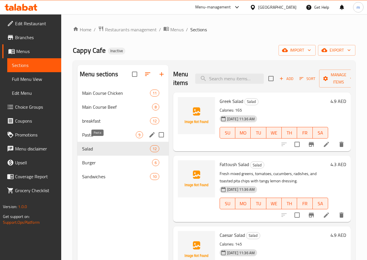
click at [99, 138] on span "Pasta" at bounding box center [109, 134] width 54 height 7
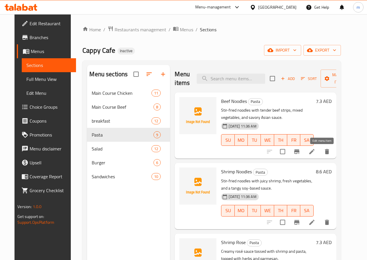
click at [315, 153] on icon at bounding box center [311, 151] width 7 height 7
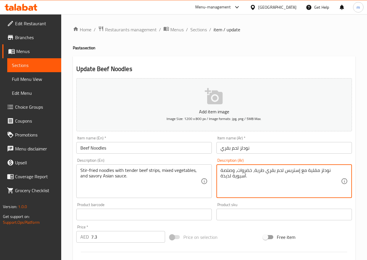
click at [222, 177] on textarea "نودلز مقلية مع إستربس لحم بقري طرية، خضروات، وصلصة آسيوية لذيذة." at bounding box center [280, 182] width 120 height 28
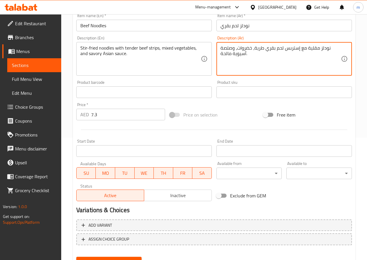
scroll to position [145, 0]
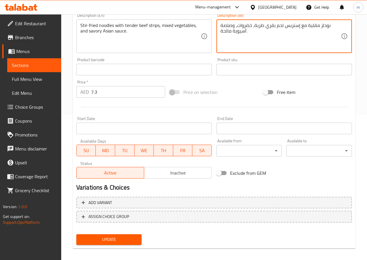
type textarea "نودلز مقلية مع إستربس لحم بقري طرية، خضروات، وصلصة آسيوية مالحة."
click at [115, 238] on span "Update" at bounding box center [109, 239] width 56 height 7
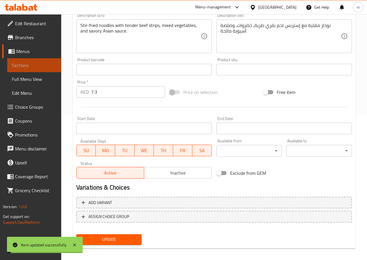
click at [36, 66] on span "Sections" at bounding box center [34, 65] width 45 height 7
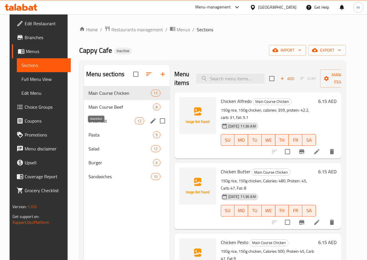
click at [99, 124] on span "breakfast" at bounding box center [111, 120] width 46 height 7
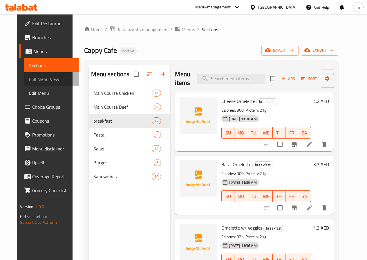
click at [29, 76] on span "Full Menu View" at bounding box center [51, 79] width 45 height 7
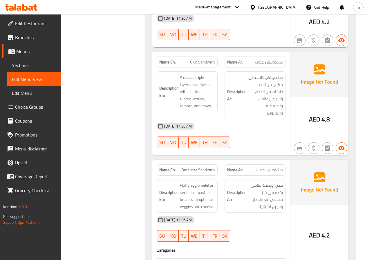
scroll to position [2813, 0]
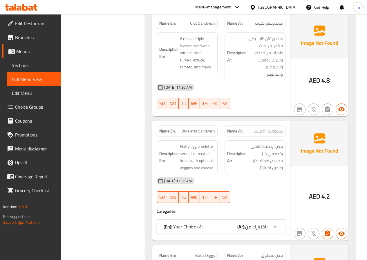
click at [263, 222] on span "اختيارك من :" at bounding box center [256, 226] width 23 height 9
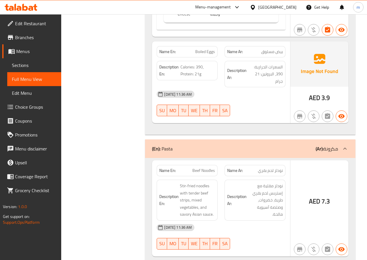
scroll to position [3103, 0]
click at [23, 81] on span "Full Menu View" at bounding box center [34, 79] width 45 height 7
click at [24, 66] on span "Sections" at bounding box center [34, 65] width 45 height 7
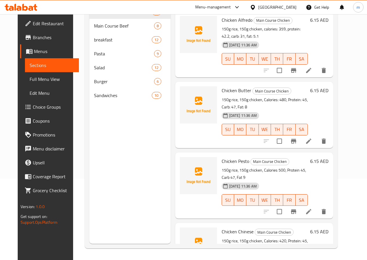
scroll to position [81, 0]
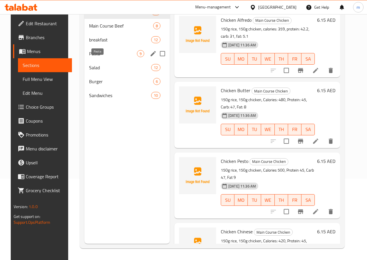
click at [95, 57] on span "Pasta" at bounding box center [113, 53] width 48 height 7
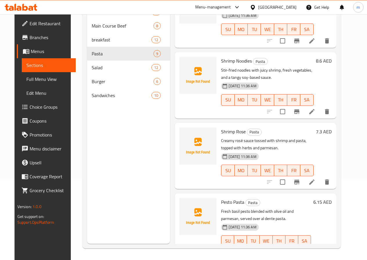
scroll to position [87, 0]
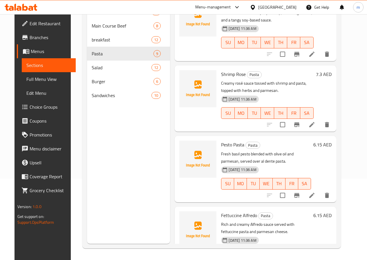
click at [318, 120] on li at bounding box center [312, 124] width 16 height 10
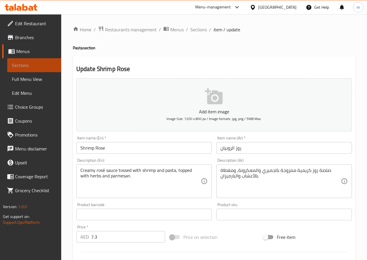
click at [25, 65] on span "Sections" at bounding box center [34, 65] width 45 height 7
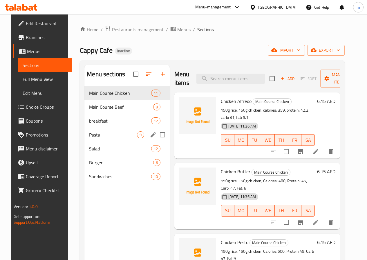
click at [89, 138] on span "Pasta" at bounding box center [113, 134] width 48 height 7
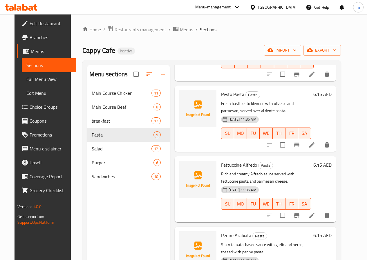
scroll to position [232, 0]
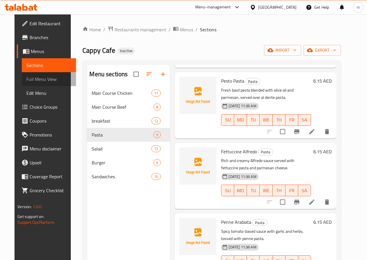
click at [33, 81] on span "Full Menu View" at bounding box center [48, 79] width 45 height 7
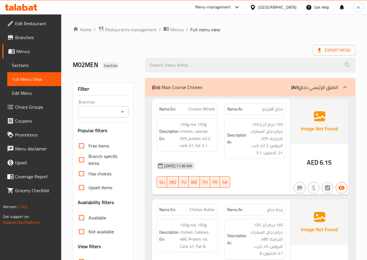
drag, startPoint x: 246, startPoint y: 72, endPoint x: 249, endPoint y: 87, distance: 15.1
click at [249, 87] on div "(En): Main Course Chicken (Ar): الطبق الرئيسي دجاج" at bounding box center [245, 87] width 186 height 7
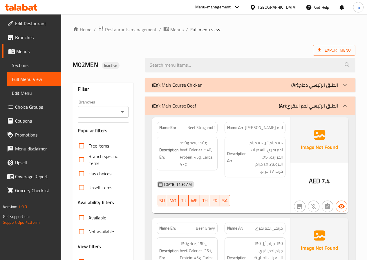
click at [283, 99] on div "(En): Main Course Beef (Ar): الطبق الرئيسي لحم البقري" at bounding box center [250, 106] width 210 height 19
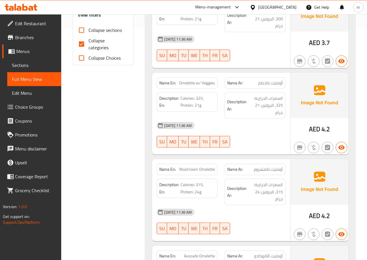
scroll to position [232, 0]
click at [91, 37] on span "Collapse categories" at bounding box center [106, 44] width 36 height 14
click at [88, 37] on input "Collapse categories" at bounding box center [82, 44] width 14 height 14
checkbox input "false"
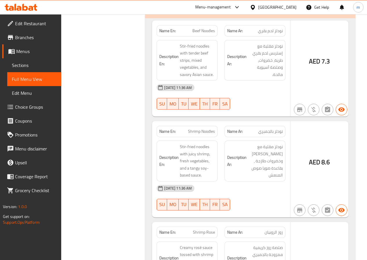
scroll to position [1247, 0]
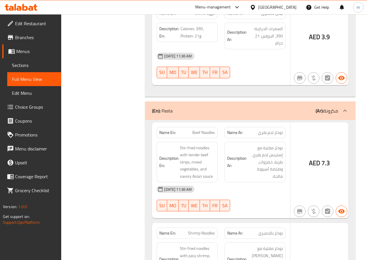
click at [31, 64] on span "Sections" at bounding box center [34, 65] width 45 height 7
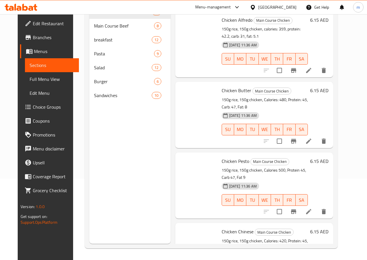
scroll to position [81, 0]
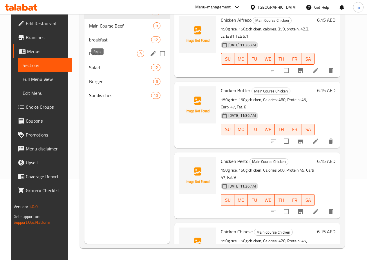
click at [92, 57] on span "Pasta" at bounding box center [113, 53] width 48 height 7
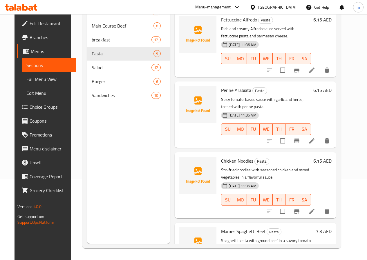
scroll to position [282, 0]
click at [314, 143] on icon at bounding box center [311, 141] width 5 height 5
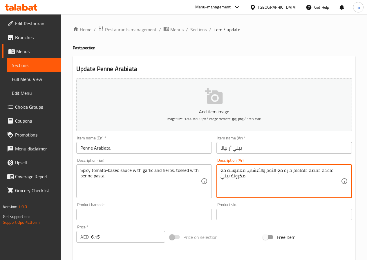
click at [241, 171] on textarea "قاعدة صلصة طماطم حارة مع الثوم والأعشاب، مغموسة مع مكرونة بيني." at bounding box center [280, 182] width 120 height 28
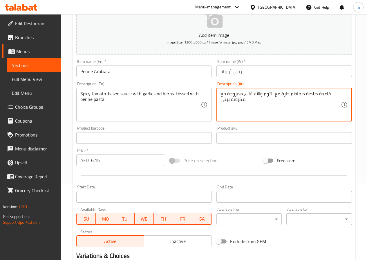
scroll to position [150, 0]
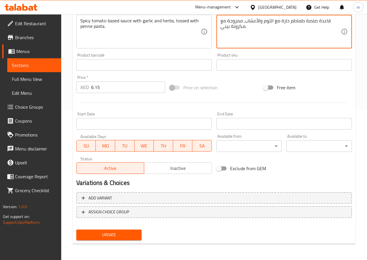
type textarea "قاعدة صلصة طماطم حارة مع الثوم والأعشاب، ممزوجة مع مكرونة بيني."
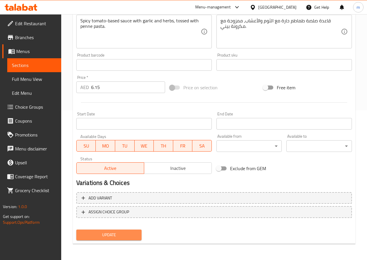
click at [122, 238] on span "Update" at bounding box center [109, 234] width 56 height 7
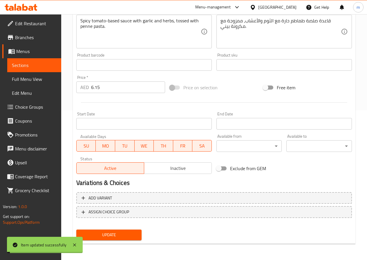
click at [22, 77] on span "Full Menu View" at bounding box center [34, 79] width 45 height 7
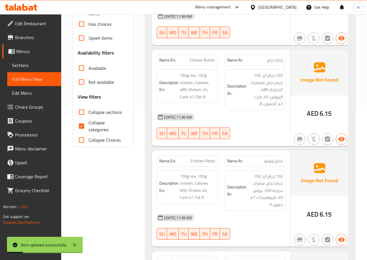
click at [94, 124] on span "Collapse categories" at bounding box center [106, 126] width 36 height 14
click at [88, 124] on input "Collapse categories" at bounding box center [82, 126] width 14 height 14
checkbox input "false"
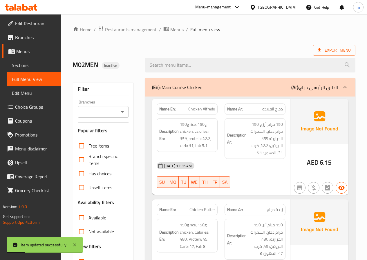
click at [271, 92] on div "(En): Main Course Chicken (Ar): الطبق الرئيسي دجاج" at bounding box center [250, 87] width 210 height 19
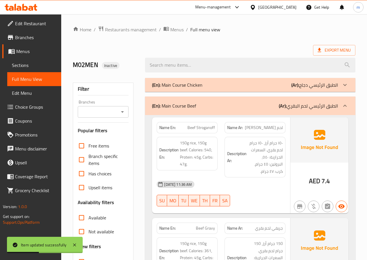
click at [278, 106] on div "(En): Main Course Beef (Ar): الطبق الرئيسي لحم البقري" at bounding box center [245, 105] width 186 height 7
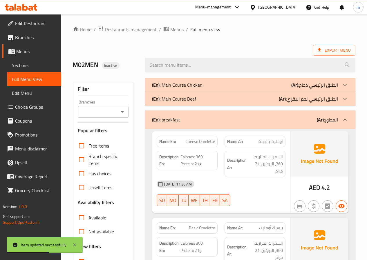
click at [273, 121] on div "(En): breakfast (Ar): الفطور" at bounding box center [245, 119] width 186 height 7
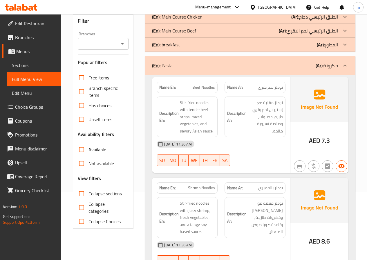
scroll to position [58, 0]
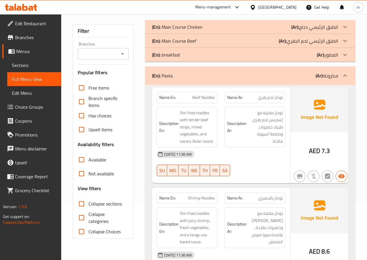
click at [301, 77] on div "(En): Pasta (Ar): مكرونة" at bounding box center [245, 75] width 186 height 7
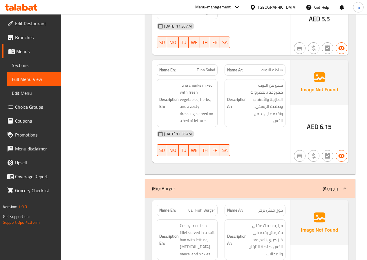
scroll to position [1102, 0]
click at [19, 66] on span "Sections" at bounding box center [34, 65] width 45 height 7
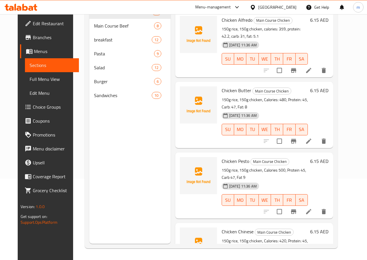
scroll to position [81, 0]
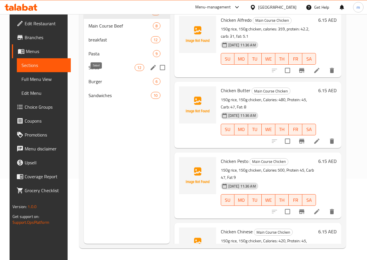
click at [94, 71] on span "Salad" at bounding box center [111, 67] width 46 height 7
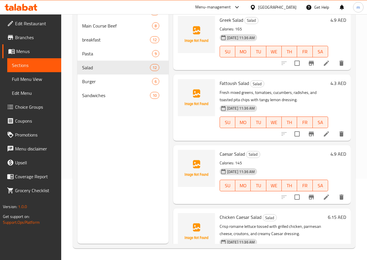
scroll to position [29, 0]
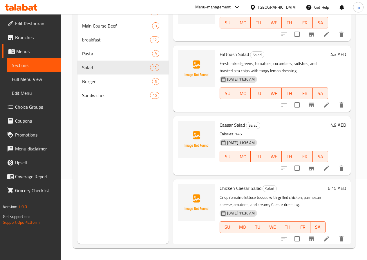
click at [323, 236] on icon at bounding box center [326, 238] width 7 height 7
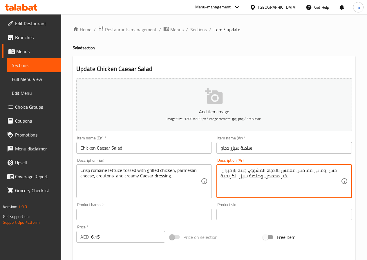
click at [287, 173] on textarea "خس روماني مقرمش مغمس بالدجاج المشوي، جبنة بارميزان، خبز محمص، وصلصة سيزر الكريم…" at bounding box center [280, 182] width 120 height 28
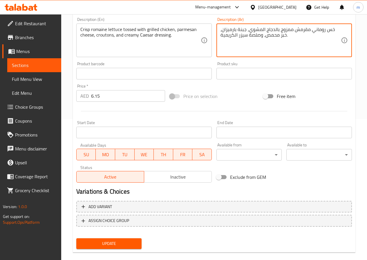
scroll to position [150, 0]
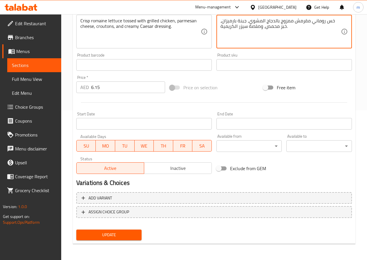
type textarea "خس روماني مقرمش ممزوج بالدجاج المشوي، جبنة بارميزان، خبز محمص، وصلصة سيزر الكري…"
click at [118, 237] on span "Update" at bounding box center [109, 234] width 56 height 7
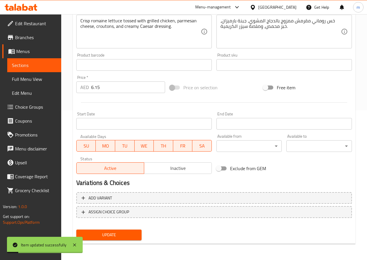
click at [38, 52] on span "Menus" at bounding box center [36, 51] width 40 height 7
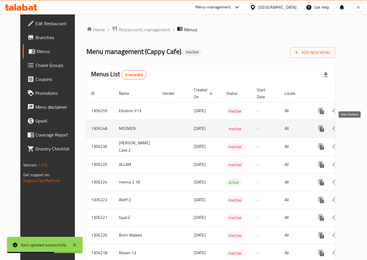
click at [360, 129] on icon "enhanced table" at bounding box center [363, 128] width 7 height 7
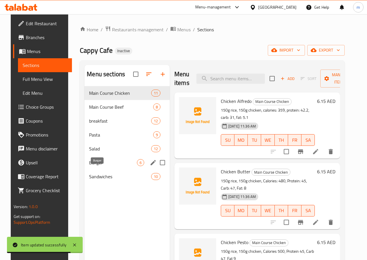
click at [93, 166] on span "Burger" at bounding box center [113, 162] width 48 height 7
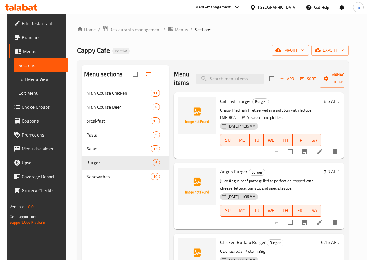
click at [27, 79] on span "Full Menu View" at bounding box center [41, 79] width 45 height 7
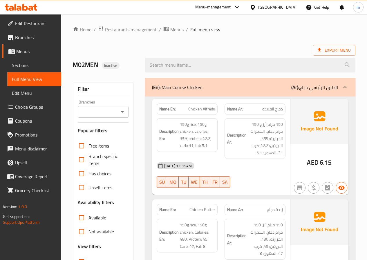
click at [207, 92] on div "(En): Main Course Chicken (Ar): الطبق الرئيسي دجاج" at bounding box center [250, 87] width 210 height 19
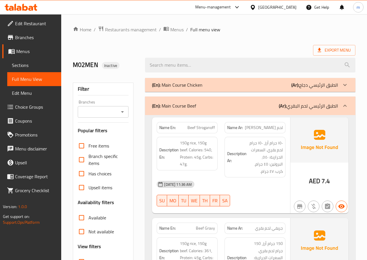
click at [223, 106] on div "(En): Main Course Beef (Ar): الطبق الرئيسي لحم البقري" at bounding box center [245, 105] width 186 height 7
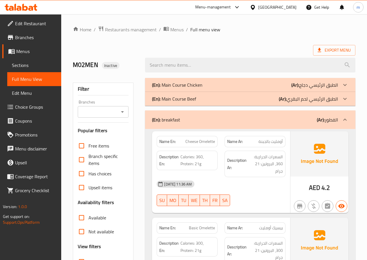
click at [250, 114] on div "(En): breakfast (Ar): الفطور" at bounding box center [250, 119] width 210 height 19
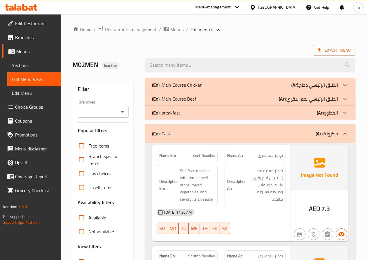
click at [256, 134] on div "(En): Pasta (Ar): مكرونة" at bounding box center [245, 133] width 186 height 7
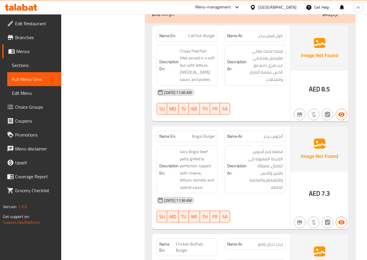
scroll to position [1247, 0]
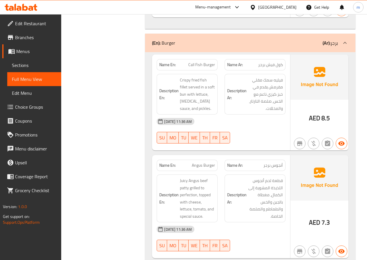
drag, startPoint x: 35, startPoint y: 64, endPoint x: 48, endPoint y: 64, distance: 13.1
click at [35, 64] on span "Sections" at bounding box center [34, 65] width 45 height 7
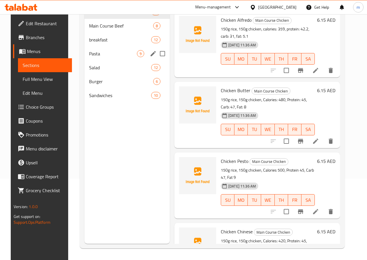
scroll to position [81, 0]
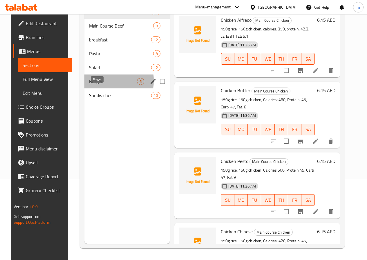
click at [91, 85] on span "Burger" at bounding box center [113, 81] width 48 height 7
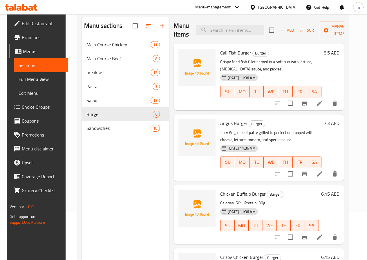
scroll to position [23, 0]
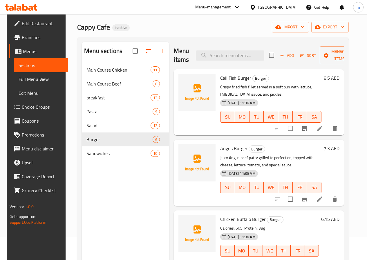
click at [318, 200] on li at bounding box center [319, 199] width 16 height 10
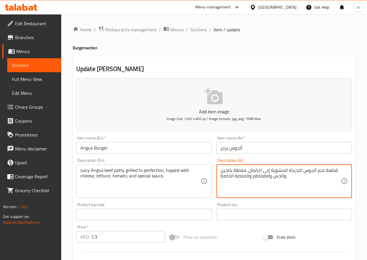
click at [316, 173] on textarea "قطعة لحم أنجوس اللذيذة المشوية إلى الكمال، مغطاة بالجبن والخس والطماطم والصلصة …" at bounding box center [280, 182] width 120 height 28
type textarea "قطعة لحم بقري أنجوس اللذيذة المشوية إلى الكمال، مغطاة بالجبن والخس والطماطم وال…"
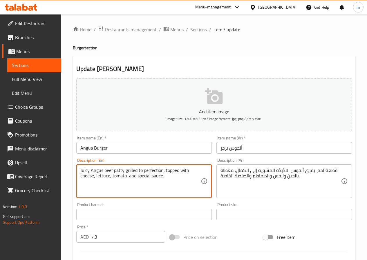
click at [153, 171] on textarea "Juicy Angus beef patty grilled to perfection, topped with cheese, lettuce, toma…" at bounding box center [140, 182] width 120 height 28
type textarea "Juicy Angus beef [PERSON_NAME] grilled to , topped with cheese, lettuce, tomato…"
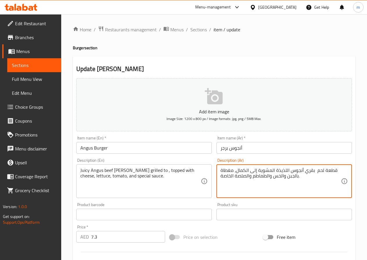
click at [245, 172] on textarea "قطعة لحم بقري أنجوس اللذيذة المشوية إلى الكمال، مغطاة بالجبن والخس والطماطم وال…" at bounding box center [280, 182] width 120 height 28
click at [252, 171] on textarea "قطعة لحم بقري أنجوس اللذيذة المشوية إلى ، مغطاة بالجبن والخس والطماطم والصلصة ا…" at bounding box center [280, 182] width 120 height 28
type textarea "قطعة لحم بقري أنجوس اللذيذة المشوية ، مغطاة بالجبن والخس والطماطم والصلصة الخاص…"
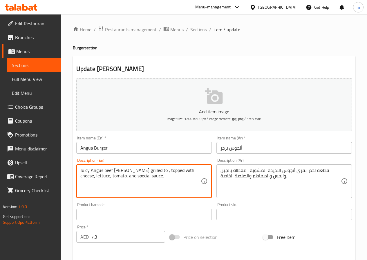
click at [141, 171] on textarea "Juicy Angus beef [PERSON_NAME] grilled to , topped with cheese, lettuce, tomato…" at bounding box center [140, 182] width 120 height 28
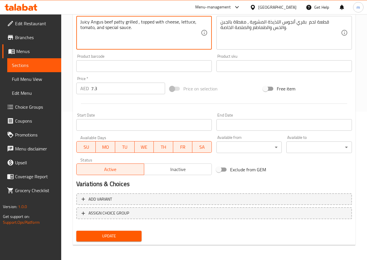
scroll to position [150, 0]
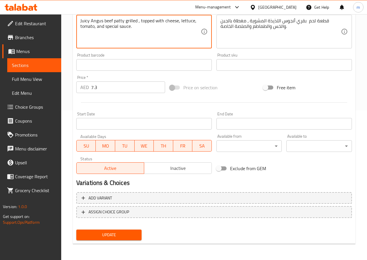
type textarea "Juicy Angus beef patty grilled , topped with cheese, lettuce, tomato, and speci…"
click at [120, 238] on span "Update" at bounding box center [109, 234] width 56 height 7
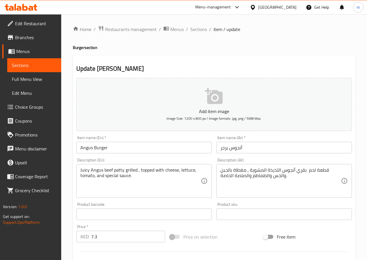
scroll to position [0, 0]
click at [103, 146] on input "Angus Burger" at bounding box center [143, 148] width 135 height 12
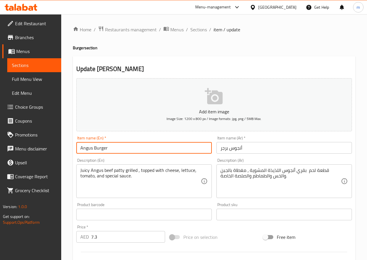
click at [103, 146] on input "Angus Burger" at bounding box center [143, 148] width 135 height 12
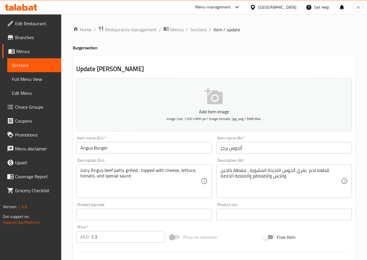
click at [324, 156] on div "Description (Ar) قطعة لحم بقري أنجوس اللذيذة المشوية ، مغطاة بالجبن والخس والطم…" at bounding box center [284, 178] width 140 height 44
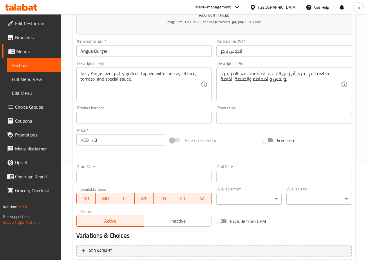
scroll to position [150, 0]
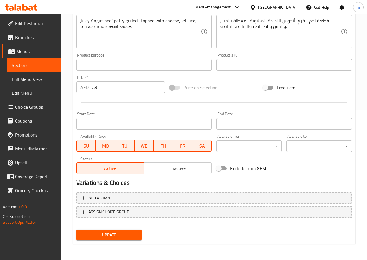
click at [115, 236] on span "Update" at bounding box center [109, 234] width 56 height 7
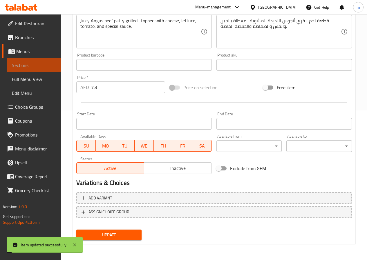
click at [34, 64] on span "Sections" at bounding box center [34, 65] width 45 height 7
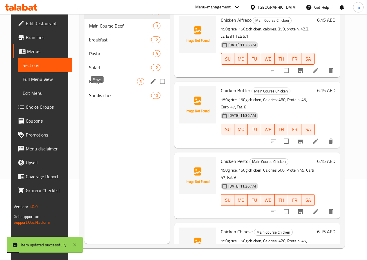
click at [89, 85] on span "Burger" at bounding box center [113, 81] width 48 height 7
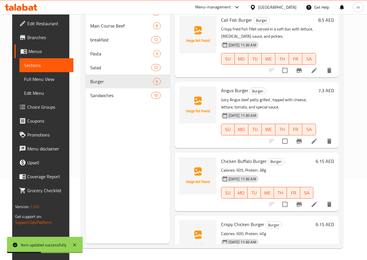
click at [31, 81] on span "Full Menu View" at bounding box center [46, 79] width 45 height 7
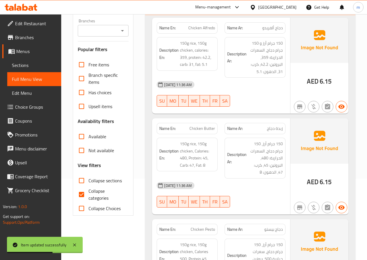
click at [97, 193] on span "Collapse categories" at bounding box center [106, 195] width 36 height 14
click at [88, 193] on input "Collapse categories" at bounding box center [82, 195] width 14 height 14
checkbox input "false"
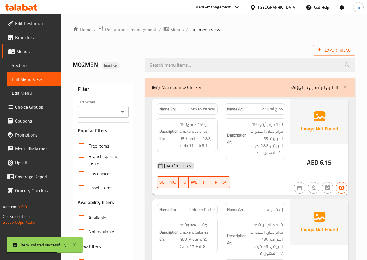
click at [255, 88] on div "(En): Main Course Chicken (Ar): الطبق الرئيسي دجاج" at bounding box center [245, 87] width 186 height 7
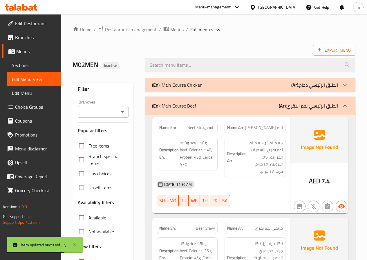
click at [256, 103] on div "(En): Main Course Beef (Ar): الطبق الرئيسي لحم البقري" at bounding box center [245, 105] width 186 height 7
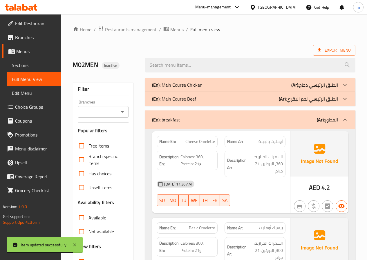
click at [260, 115] on div "(En): breakfast (Ar): الفطور" at bounding box center [250, 119] width 210 height 19
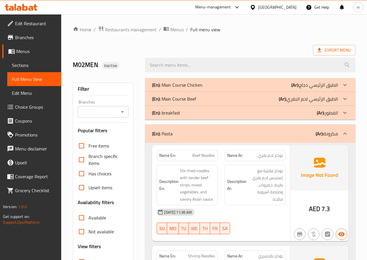
click at [250, 136] on div "(En): Pasta (Ar): مكرونة" at bounding box center [245, 133] width 186 height 7
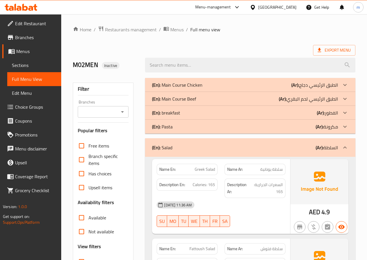
click at [280, 151] on div "(En): Salad (Ar): السلطة" at bounding box center [250, 147] width 210 height 19
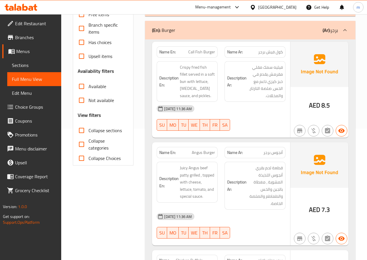
scroll to position [145, 0]
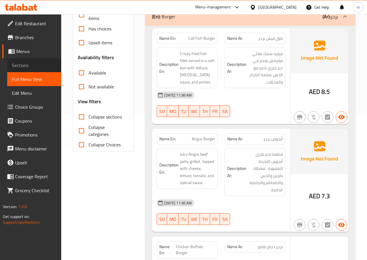
click at [26, 67] on span "Sections" at bounding box center [34, 65] width 45 height 7
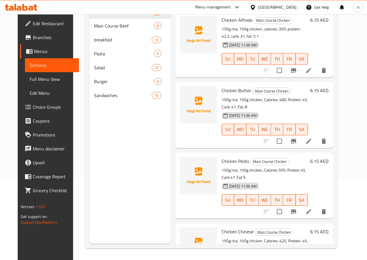
scroll to position [81, 0]
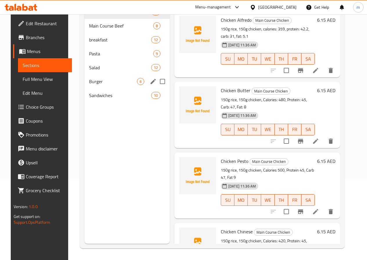
click at [89, 85] on span "Burger" at bounding box center [113, 81] width 48 height 7
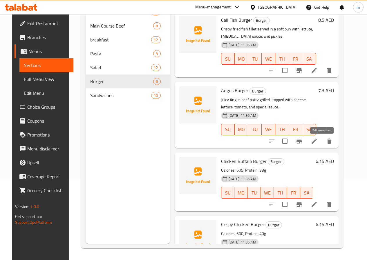
click at [317, 142] on icon at bounding box center [313, 141] width 5 height 5
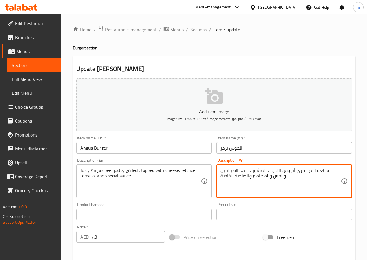
click at [272, 171] on textarea "قطعة لحم بقري أنجوس اللذيذة المشوية ، مغطاة بالجبن والخس والطماطم والصلصة الخاص…" at bounding box center [280, 182] width 120 height 28
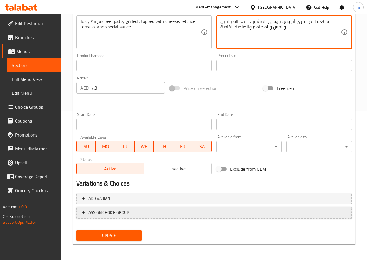
scroll to position [150, 0]
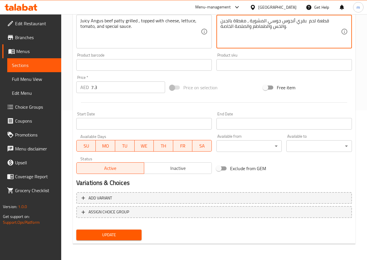
type textarea "قطعة لحم بقري أنجوس جوسي المشوية ، مغطاة بالجبن والخس والطماطم والصلصة الخاصة."
click at [124, 232] on span "Update" at bounding box center [109, 234] width 56 height 7
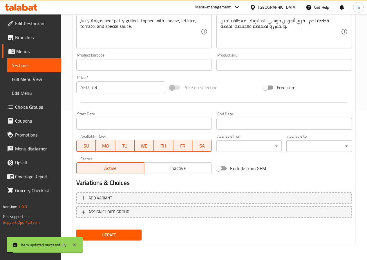
click at [33, 82] on span "Full Menu View" at bounding box center [34, 79] width 45 height 7
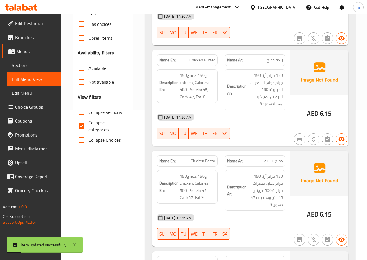
drag, startPoint x: 108, startPoint y: 126, endPoint x: 189, endPoint y: 141, distance: 82.8
click at [108, 126] on span "Collapse categories" at bounding box center [106, 126] width 36 height 14
click at [88, 126] on input "Collapse categories" at bounding box center [82, 126] width 14 height 14
checkbox input "false"
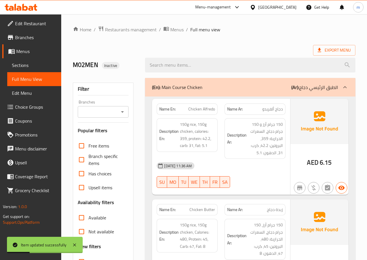
click at [290, 84] on div "(En): Main Course Chicken (Ar): الطبق الرئيسي دجاج" at bounding box center [245, 87] width 186 height 7
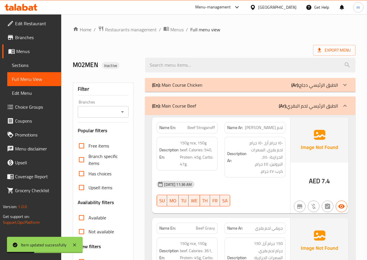
click at [289, 109] on p "(Ar): الطبق الرئيسي لحم البقري" at bounding box center [308, 105] width 59 height 7
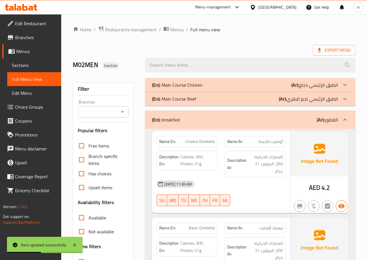
click at [289, 125] on div "(En): breakfast (Ar): الفطور" at bounding box center [250, 119] width 210 height 19
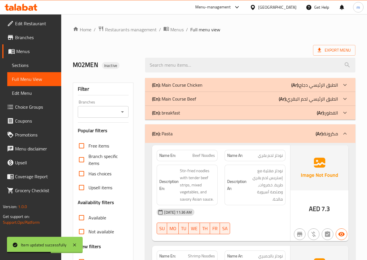
click at [289, 134] on div "(En): Pasta (Ar): مكرونة" at bounding box center [245, 133] width 186 height 7
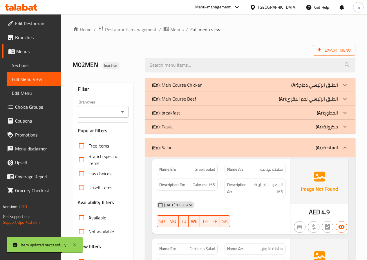
click at [288, 150] on div "(En): Salad (Ar): السلطة" at bounding box center [245, 147] width 186 height 7
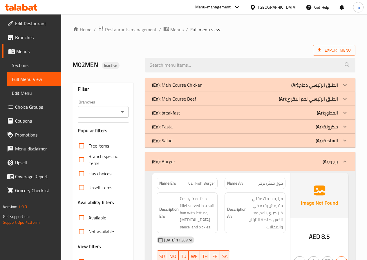
click at [242, 81] on div "(En): Main Course Chicken (Ar): الطبق الرئيسي دجاج" at bounding box center [245, 84] width 186 height 7
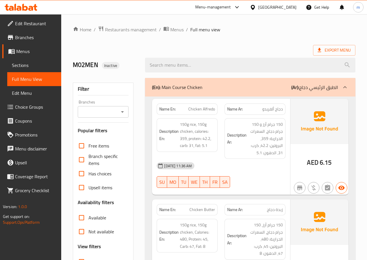
click at [216, 106] on div "Name En: Chicken [PERSON_NAME]" at bounding box center [187, 109] width 61 height 11
click at [212, 109] on span "Chicken Alfredo" at bounding box center [201, 109] width 27 height 6
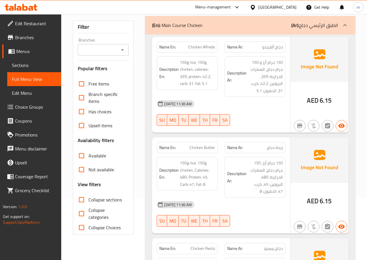
scroll to position [58, 0]
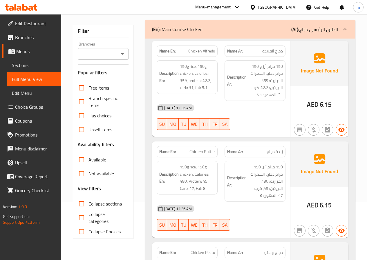
click at [251, 35] on div "(En): Main Course Chicken (Ar): الطبق الرئيسي دجاج" at bounding box center [250, 29] width 210 height 19
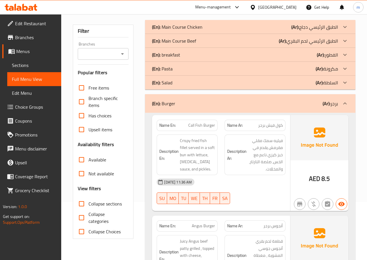
click at [296, 30] on div "(En): Salad (Ar): السلطة" at bounding box center [245, 26] width 186 height 7
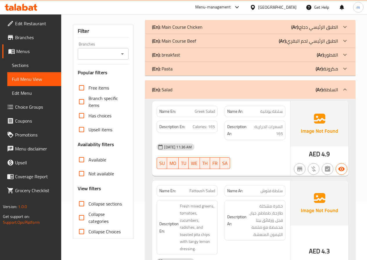
click at [21, 63] on span "Sections" at bounding box center [34, 65] width 45 height 7
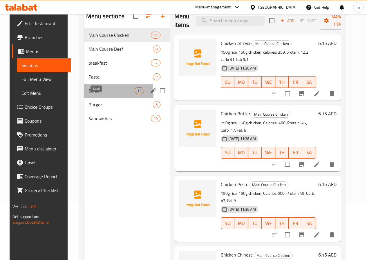
click at [88, 94] on span "Salad" at bounding box center [111, 90] width 46 height 7
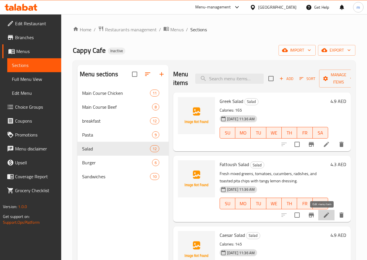
click at [324, 216] on icon at bounding box center [326, 215] width 5 height 5
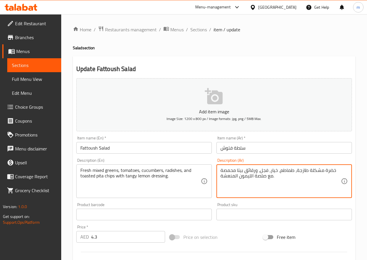
click at [250, 171] on textarea "خضرة مشكلة طازجة، طماطم، خيار، فجل، ورقائق بيتا محمصة مع صلصة الليمون المنعشة." at bounding box center [280, 182] width 120 height 28
click at [251, 172] on textarea "خضرة مشكلة طازجة، طماطم، خيار، فجل، ورقائق بيتا محمصة مع صلصة الليمون المنعشة." at bounding box center [280, 182] width 120 height 28
paste textarea "رقائق بطاطا"
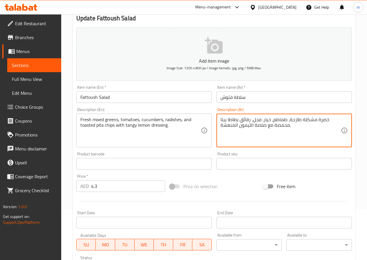
scroll to position [145, 0]
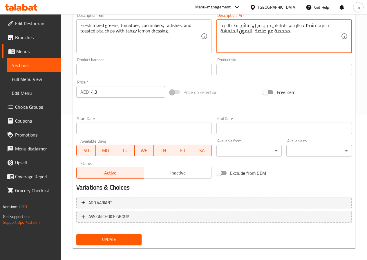
type textarea "خضرة مشكلة طازجة، طماطم، خيار، فجل، رقائق بطاطا بيتا محمصة مع صلصة الليمون المن…"
click at [133, 240] on span "Update" at bounding box center [109, 239] width 56 height 7
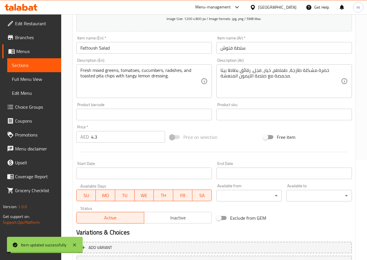
scroll to position [58, 0]
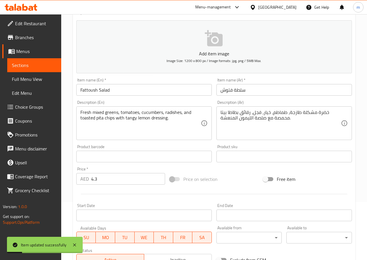
click at [33, 51] on span "Menus" at bounding box center [36, 51] width 40 height 7
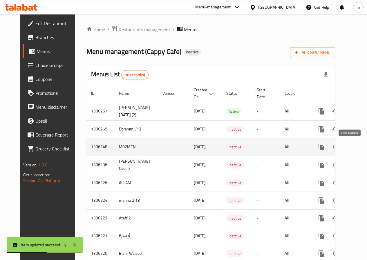
click at [360, 148] on icon "enhanced table" at bounding box center [363, 147] width 7 height 7
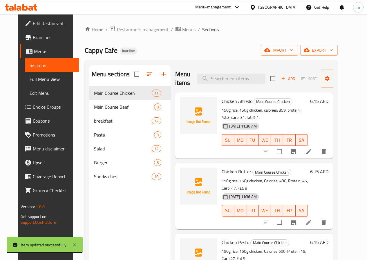
click at [34, 79] on span "Full Menu View" at bounding box center [52, 79] width 45 height 7
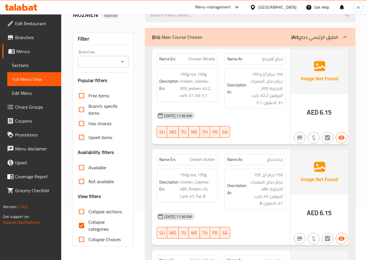
scroll to position [58, 0]
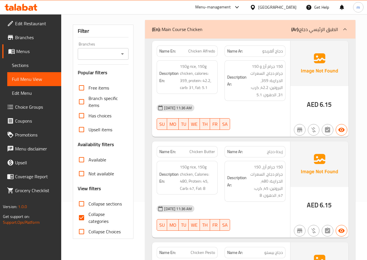
click at [95, 218] on span "Collapse categories" at bounding box center [106, 218] width 36 height 14
click at [88, 218] on input "Collapse categories" at bounding box center [82, 218] width 14 height 14
checkbox input "false"
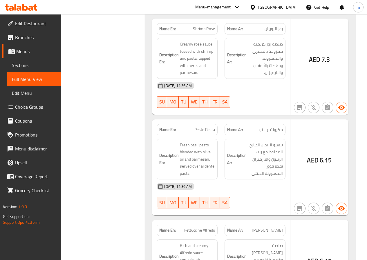
scroll to position [3451, 0]
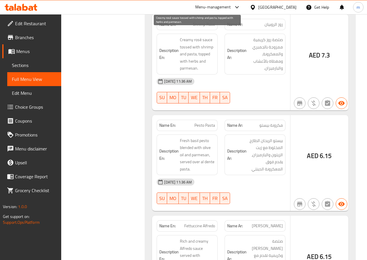
click at [184, 41] on span "Creamy rosé sauce tossed with shrimp and pasta, topped with herbs and parmesan." at bounding box center [197, 54] width 35 height 36
copy span "tossed"
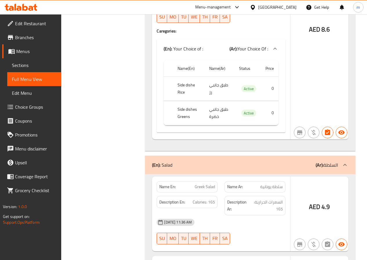
scroll to position [4147, 0]
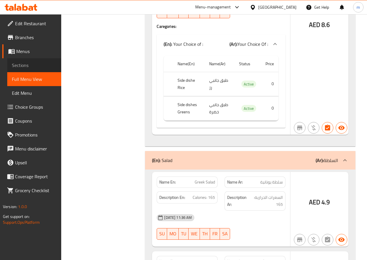
click at [18, 62] on span "Sections" at bounding box center [34, 65] width 45 height 7
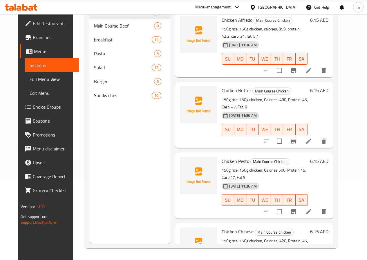
scroll to position [81, 0]
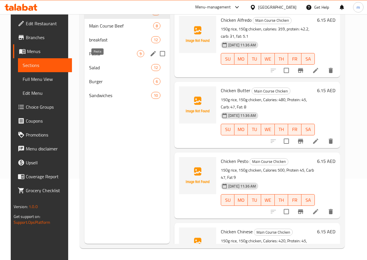
click at [93, 57] on span "Pasta" at bounding box center [113, 53] width 48 height 7
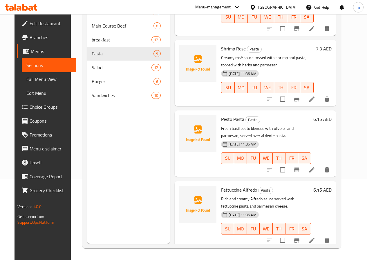
scroll to position [116, 0]
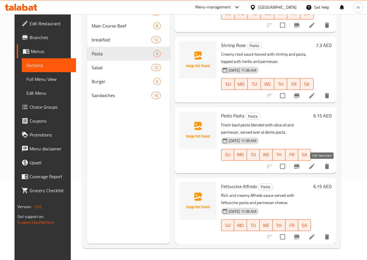
click at [315, 166] on icon at bounding box center [311, 166] width 7 height 7
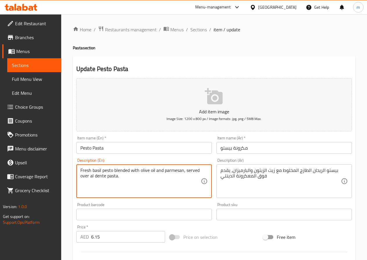
click at [122, 171] on textarea "Fresh basil pesto blended with olive oil and parmesan, served over al dente pas…" at bounding box center [140, 182] width 120 height 28
paste textarea "toss"
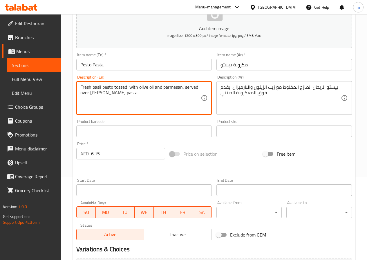
scroll to position [145, 0]
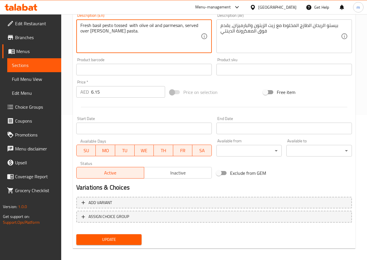
type textarea "Fresh basil pesto tossed with olive oil and parmesan, served over [PERSON_NAME]…"
click at [115, 237] on span "Update" at bounding box center [109, 239] width 56 height 7
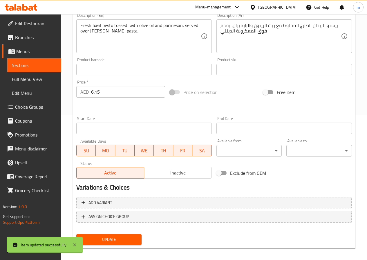
click at [24, 81] on span "Full Menu View" at bounding box center [34, 79] width 45 height 7
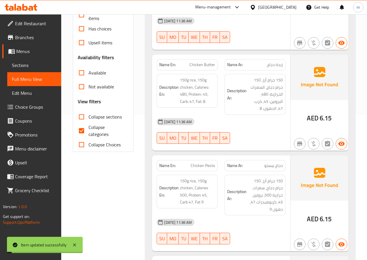
click at [89, 127] on span "Collapse categories" at bounding box center [106, 131] width 36 height 14
click at [88, 127] on input "Collapse categories" at bounding box center [82, 131] width 14 height 14
checkbox input "false"
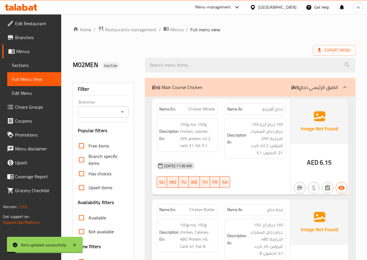
click at [257, 86] on div "(En): Main Course Chicken (Ar): الطبق الرئيسي دجاج" at bounding box center [245, 87] width 186 height 7
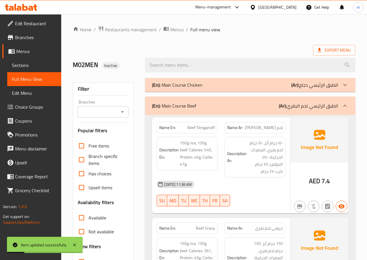
click at [277, 110] on div "(En): Main Course Beef (Ar): الطبق الرئيسي لحم البقري" at bounding box center [250, 106] width 210 height 19
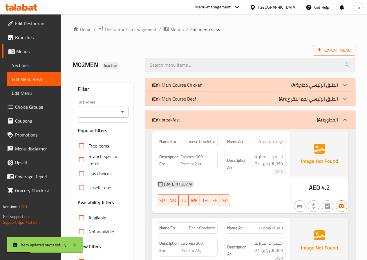
click at [278, 115] on div "(En): breakfast (Ar): الفطور" at bounding box center [250, 119] width 210 height 19
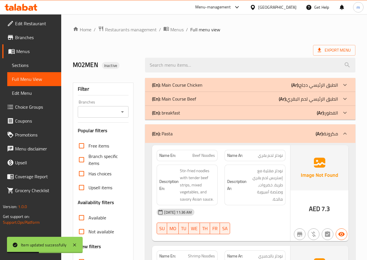
click at [276, 130] on div "(En): Pasta (Ar): مكرونة" at bounding box center [245, 133] width 186 height 7
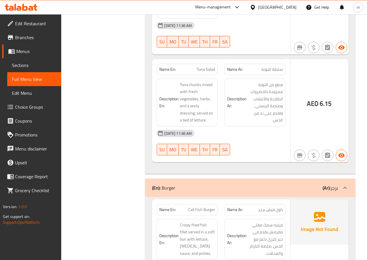
scroll to position [1189, 0]
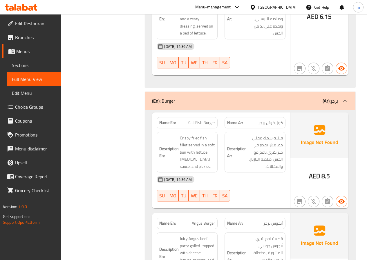
click at [27, 69] on span "Sections" at bounding box center [34, 65] width 45 height 7
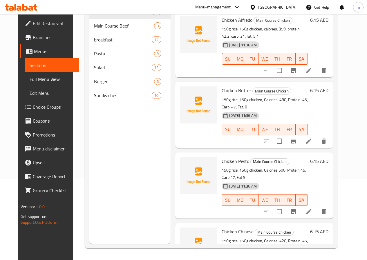
scroll to position [81, 0]
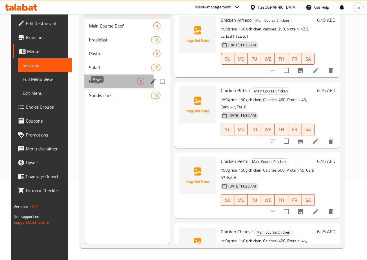
click at [92, 85] on span "Burger" at bounding box center [113, 81] width 48 height 7
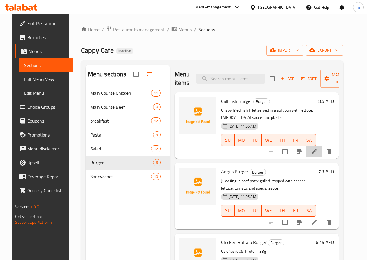
click at [318, 150] on li at bounding box center [314, 151] width 16 height 10
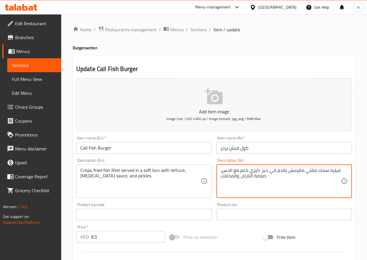
click at [251, 173] on textarea "فيليه سمك مقلي مقرمش يقدم في خبز كيزي ناعم مع الخس، صلصة التارتار، والمخللات." at bounding box center [280, 182] width 120 height 28
click at [253, 173] on textarea "فيليه سمك مقلي مقرمش يقدم في خبز كيزي ناعم مع الخس، صلصة التارتار، والمخللات." at bounding box center [280, 182] width 120 height 28
click at [249, 172] on textarea "فيليه سمك مقلي مقرمش يقدم في خبز كيزي ناعم مع الخس، صلصة التارتار، والمخللات." at bounding box center [280, 182] width 120 height 28
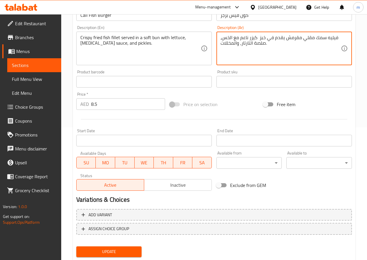
scroll to position [150, 0]
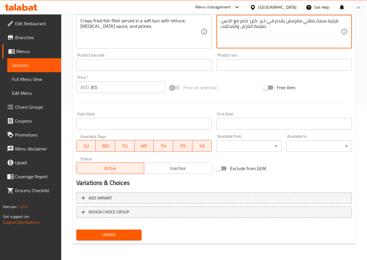
type textarea "فيليه سمك مقلي مقرمش يقدم في خبز كيزر ناعم مع الخس، صلصة التارتار، والمخللات."
click at [107, 238] on span "Update" at bounding box center [109, 234] width 56 height 7
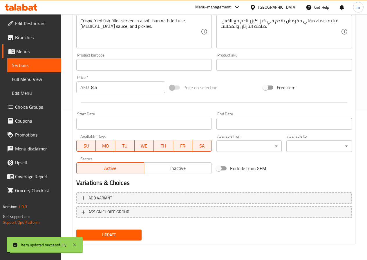
click at [20, 81] on span "Full Menu View" at bounding box center [34, 79] width 45 height 7
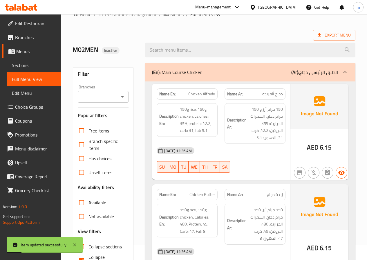
scroll to position [5, 0]
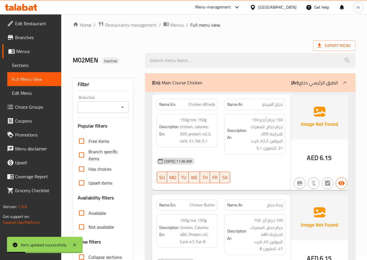
click at [240, 82] on div "(En): Main Course Chicken (Ar): الطبق الرئيسي دجاج" at bounding box center [245, 82] width 186 height 7
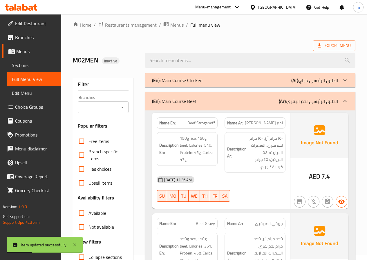
click at [243, 99] on div "(En): Main Course Beef (Ar): الطبق الرئيسي لحم البقري" at bounding box center [245, 101] width 186 height 7
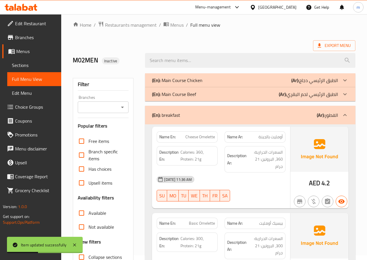
click at [246, 112] on div "(En): breakfast (Ar): الفطور" at bounding box center [245, 115] width 186 height 7
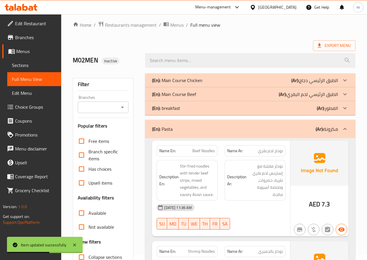
click at [264, 128] on div "(En): Pasta (Ar): مكرونة" at bounding box center [245, 129] width 186 height 7
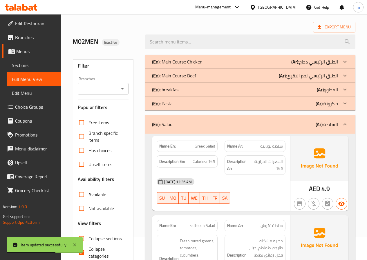
scroll to position [34, 0]
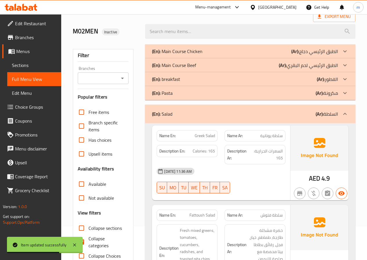
click at [263, 122] on div "(En): Salad (Ar): السلطة" at bounding box center [250, 114] width 210 height 19
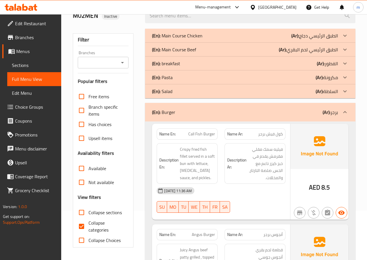
scroll to position [0, 0]
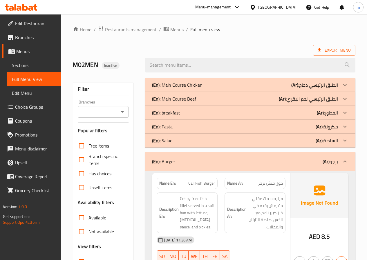
click at [259, 88] on div "(En): Main Course Beef (Ar): الطبق الرئيسي لحم البقري" at bounding box center [245, 84] width 186 height 7
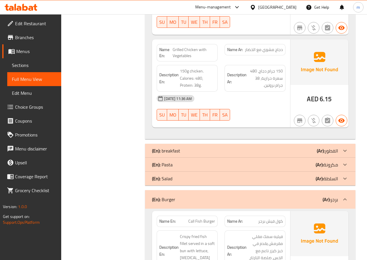
scroll to position [696, 0]
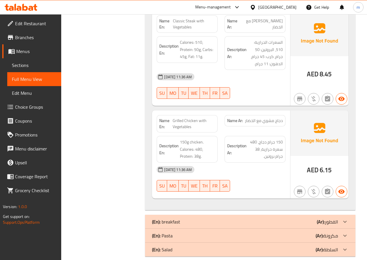
click at [36, 64] on span "Sections" at bounding box center [34, 65] width 45 height 7
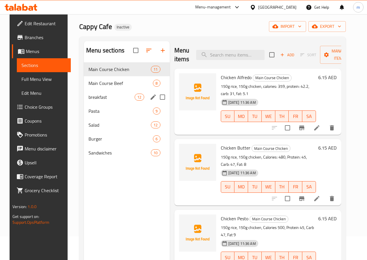
scroll to position [23, 0]
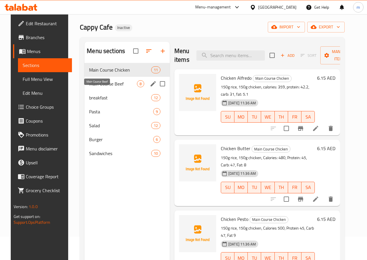
click at [101, 87] on span "Main Course Beef" at bounding box center [113, 83] width 48 height 7
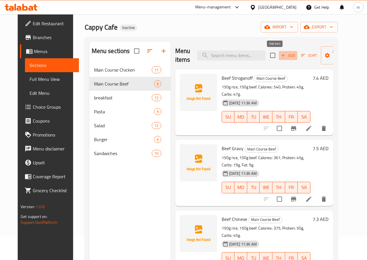
click at [280, 56] on span "Add" at bounding box center [288, 55] width 16 height 7
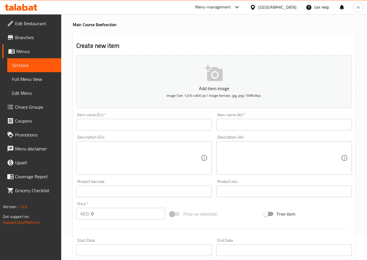
click at [141, 126] on input "text" at bounding box center [143, 125] width 135 height 12
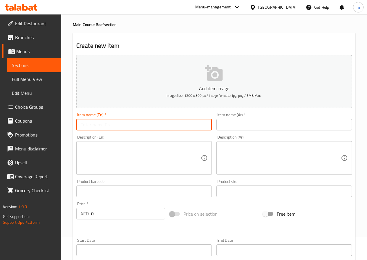
paste input "Ribeye Steak"
type input "Ribeye Steak"
click at [251, 122] on input "text" at bounding box center [283, 125] width 135 height 12
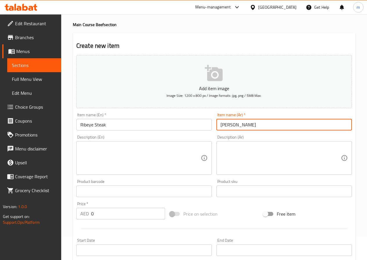
type input "[PERSON_NAME]"
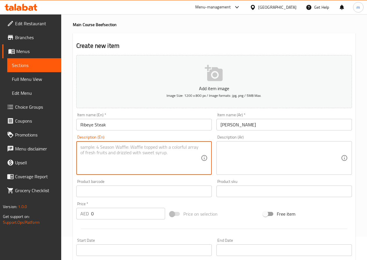
click at [166, 151] on textarea at bounding box center [140, 158] width 120 height 28
paste textarea "Calories: 560, Protein: 50g, Fat: 20g."
type textarea "Calories: 560, Protein: 50g, Fat: 20g."
click at [117, 207] on div "Price   * AED 0 Price *" at bounding box center [120, 211] width 89 height 18
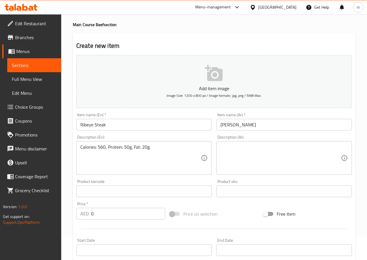
click at [120, 209] on input "0" at bounding box center [128, 214] width 74 height 12
type input "0"
type input "17"
click at [242, 156] on textarea at bounding box center [280, 158] width 120 height 28
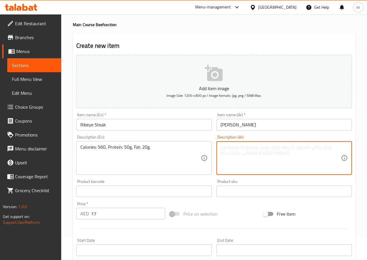
paste textarea "السعرات الحرارية: 560، البروتين: 50 جرام، الدهون: 20 جرام."
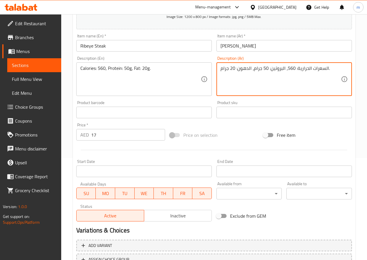
scroll to position [150, 0]
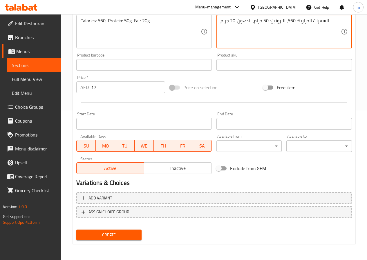
type textarea "السعرات الحرارية: 560، البروتين: 50 جرام، الدهون: 20 جرام."
click at [93, 234] on span "Create" at bounding box center [109, 234] width 56 height 7
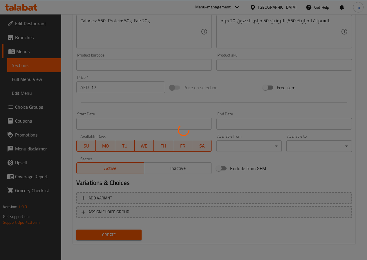
type input "0"
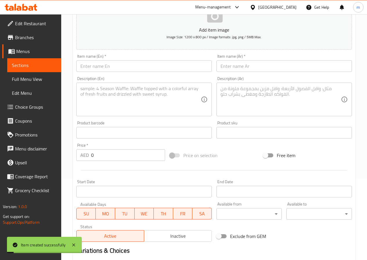
scroll to position [63, 0]
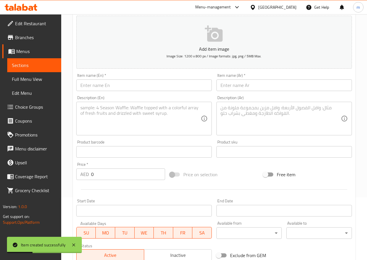
click at [26, 69] on span "Sections" at bounding box center [34, 65] width 45 height 7
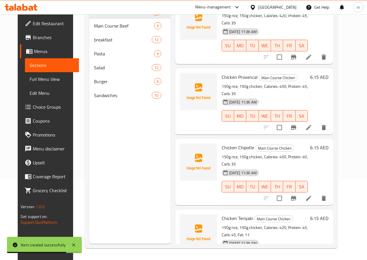
scroll to position [460, 0]
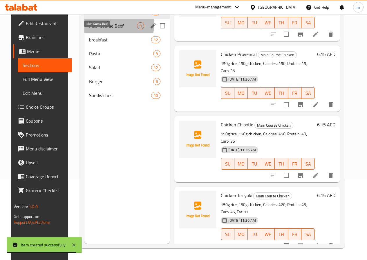
click at [99, 29] on span "Main Course Beef" at bounding box center [113, 25] width 48 height 7
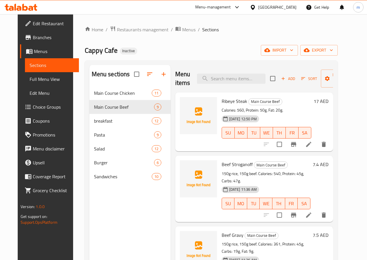
click at [136, 224] on div "Menu sections Main Course Chicken 11 Main Course Beef 9 breakfast 12 Pasta 9 Sa…" at bounding box center [129, 195] width 81 height 260
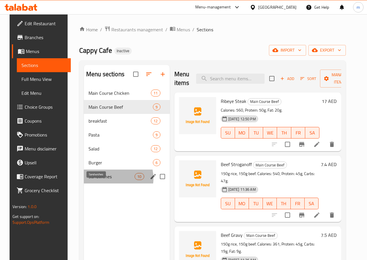
click at [104, 180] on span "Sandwiches" at bounding box center [111, 176] width 46 height 7
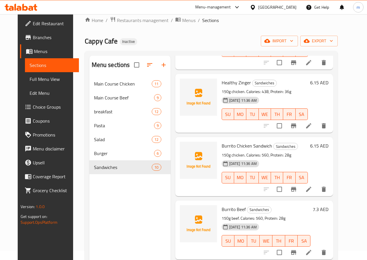
scroll to position [81, 0]
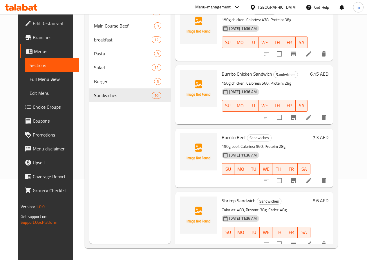
click at [311, 242] on icon at bounding box center [308, 244] width 5 height 5
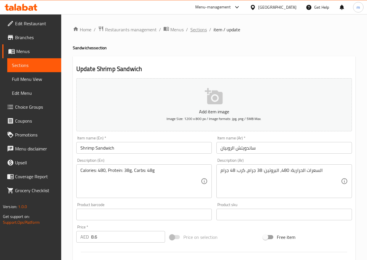
click at [197, 32] on span "Sections" at bounding box center [198, 29] width 17 height 7
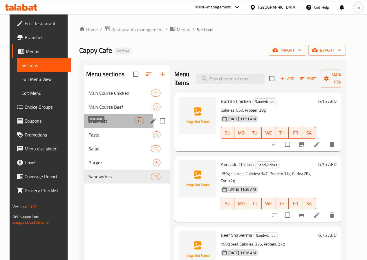
click at [90, 124] on span "breakfast" at bounding box center [111, 120] width 46 height 7
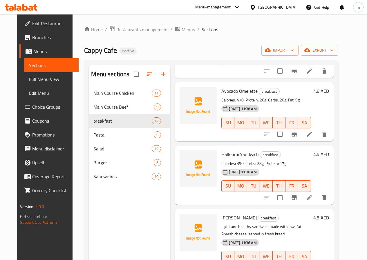
scroll to position [319, 0]
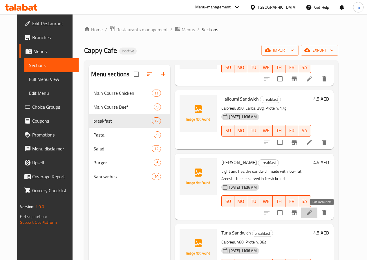
click at [312, 214] on icon at bounding box center [309, 212] width 5 height 5
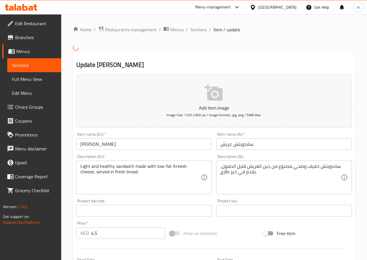
click at [229, 145] on input "ساندويتش عريش" at bounding box center [283, 144] width 135 height 12
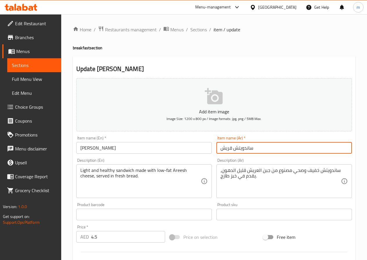
type input "ساندويتش قريش"
click at [215, 161] on div "Description (Ar) ساندويتش خفيف وصحي مصنوع من جبن العريش قليل الدهون، يقدم في خب…" at bounding box center [284, 178] width 140 height 44
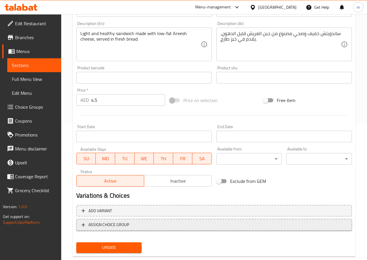
scroll to position [150, 0]
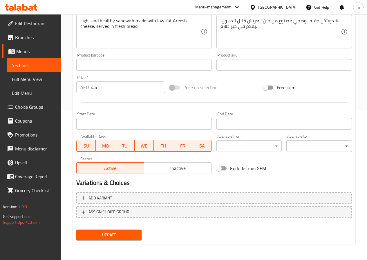
click at [125, 235] on span "Update" at bounding box center [109, 234] width 56 height 7
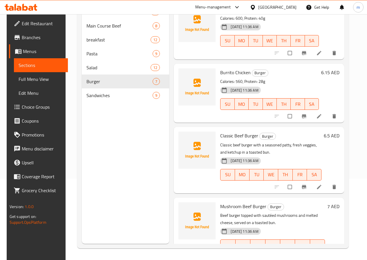
scroll to position [206, 0]
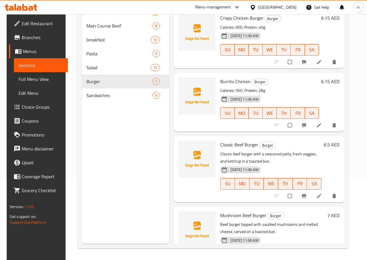
click at [318, 126] on icon at bounding box center [319, 125] width 6 height 6
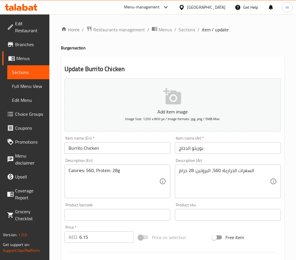
click at [80, 148] on input "Burrito Chicken" at bounding box center [117, 148] width 106 height 12
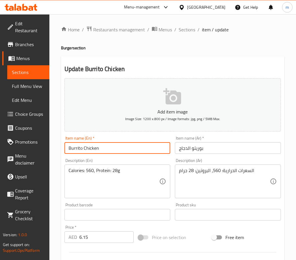
click at [80, 148] on input "Burrito Chicken" at bounding box center [117, 148] width 106 height 12
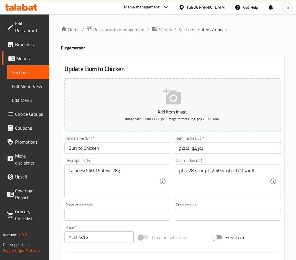
click at [197, 149] on input "بوريتو الدجاج" at bounding box center [228, 148] width 106 height 12
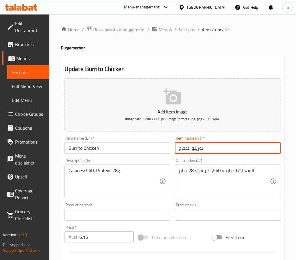
click at [197, 149] on input "بوريتو الدجاج" at bounding box center [228, 148] width 106 height 12
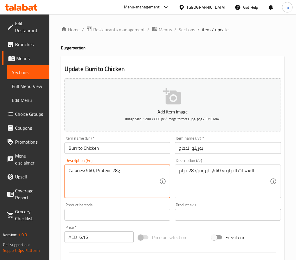
click at [99, 173] on textarea "Calories: 560, Protein: 28g" at bounding box center [113, 182] width 91 height 28
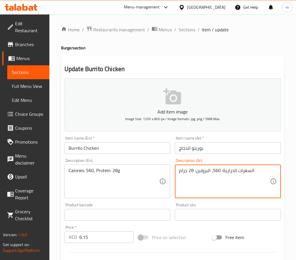
click at [193, 172] on textarea "السعرات الحرارية: 560، البروتين: 28 جرام" at bounding box center [224, 182] width 91 height 28
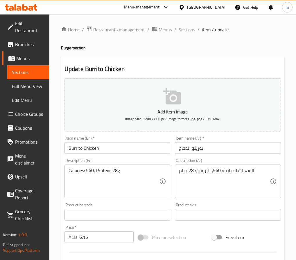
drag, startPoint x: 83, startPoint y: 238, endPoint x: 87, endPoint y: 238, distance: 4.1
click at [83, 238] on input "6.15" at bounding box center [106, 237] width 54 height 12
click at [87, 238] on input "6.15" at bounding box center [106, 237] width 54 height 12
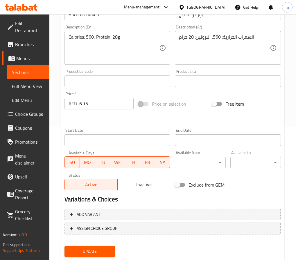
scroll to position [150, 0]
